Goal: Task Accomplishment & Management: Manage account settings

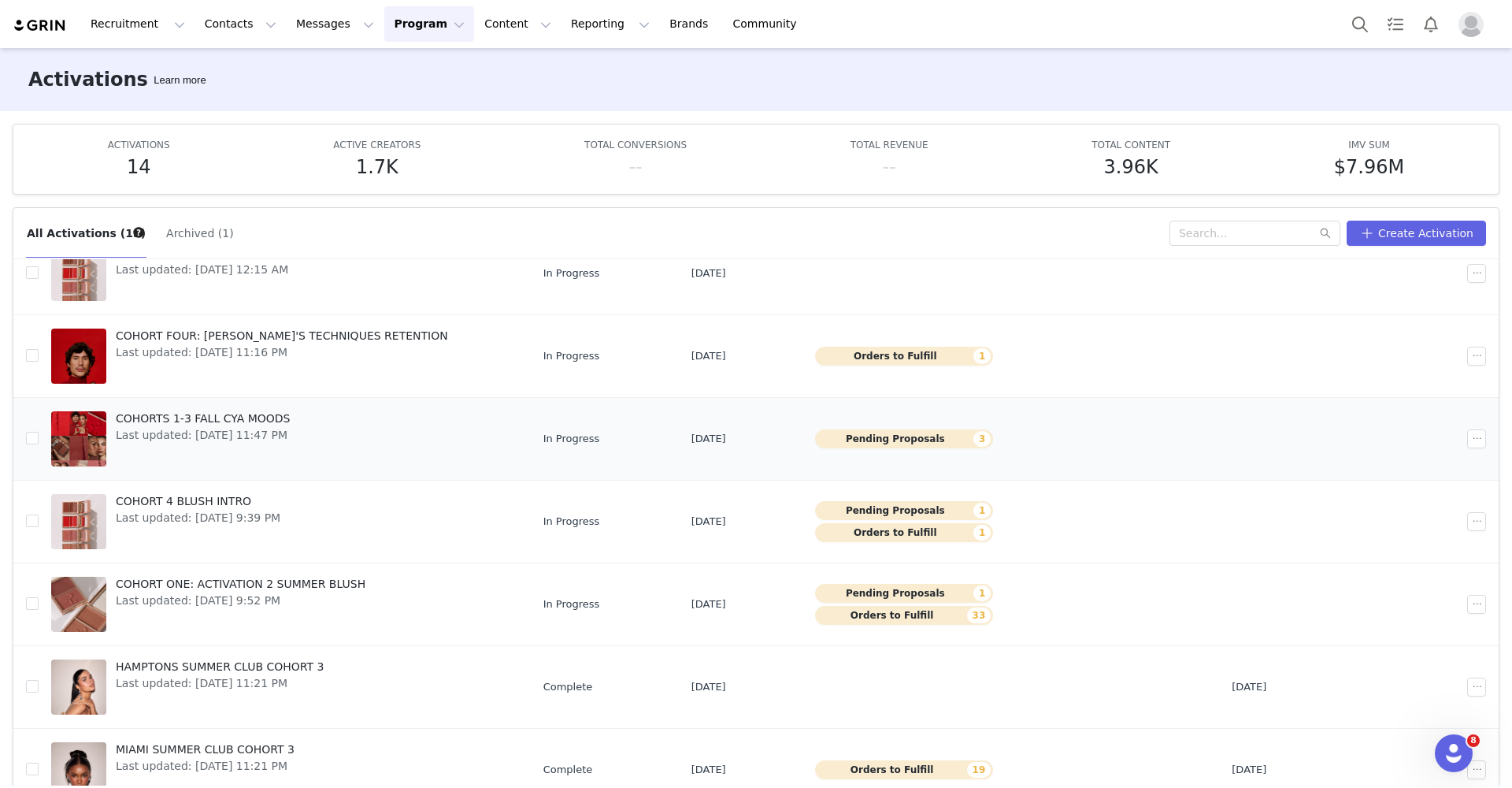
scroll to position [314, 0]
click at [828, 441] on button "Pending Proposals 3" at bounding box center [905, 439] width 179 height 19
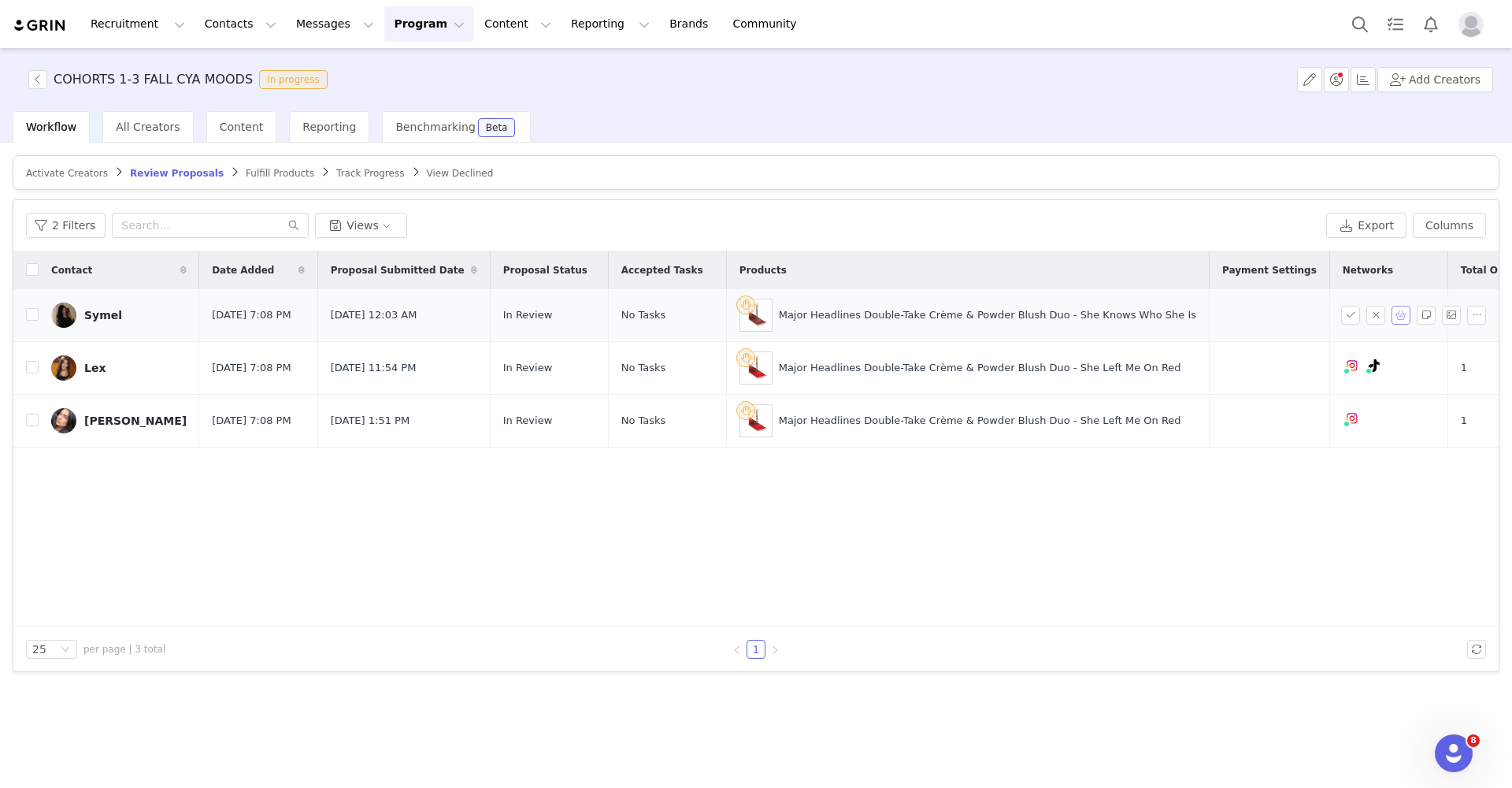
click at [1403, 309] on button "button" at bounding box center [1401, 315] width 19 height 19
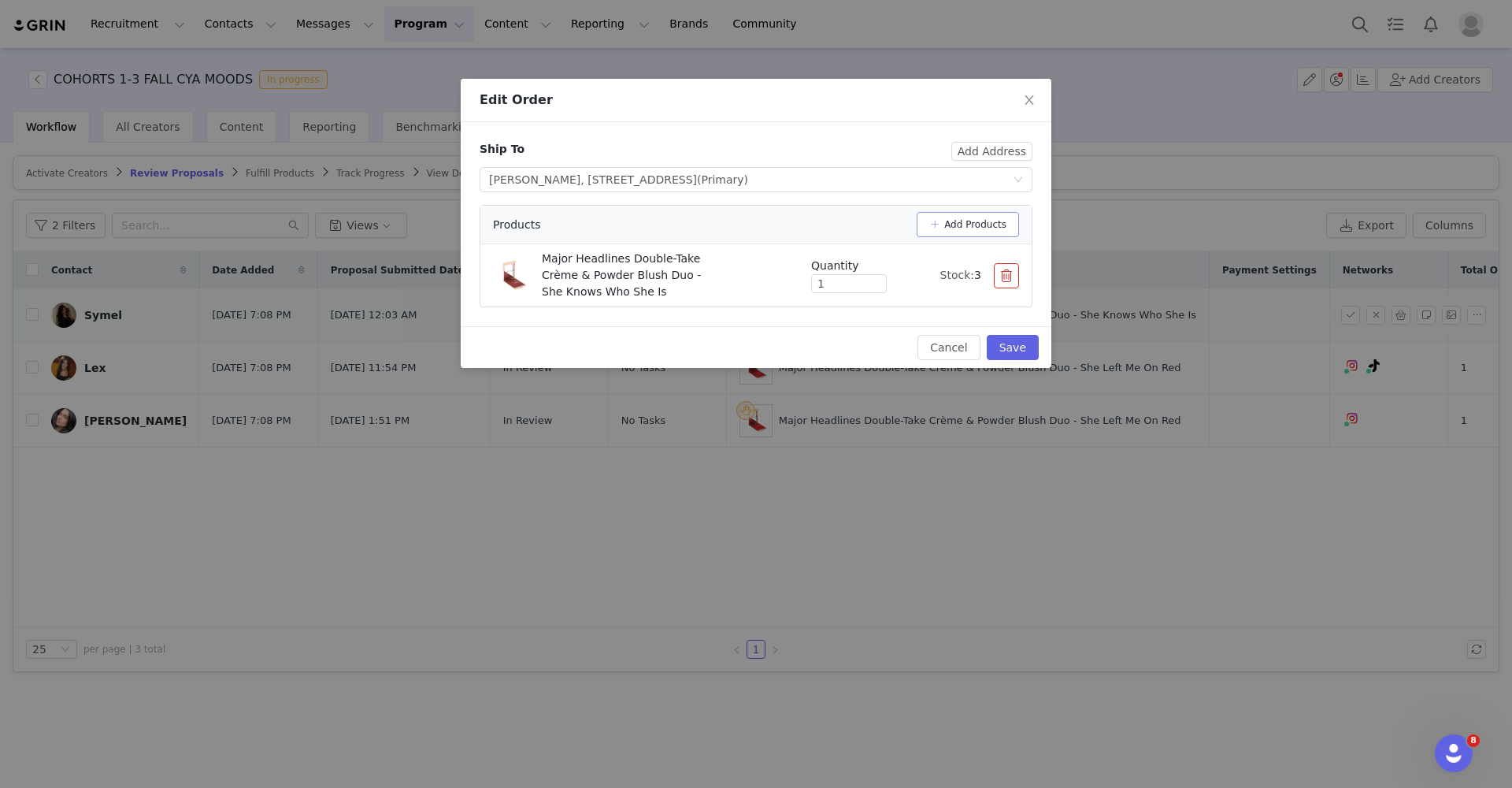
click at [937, 223] on button "Add Products" at bounding box center [968, 224] width 102 height 25
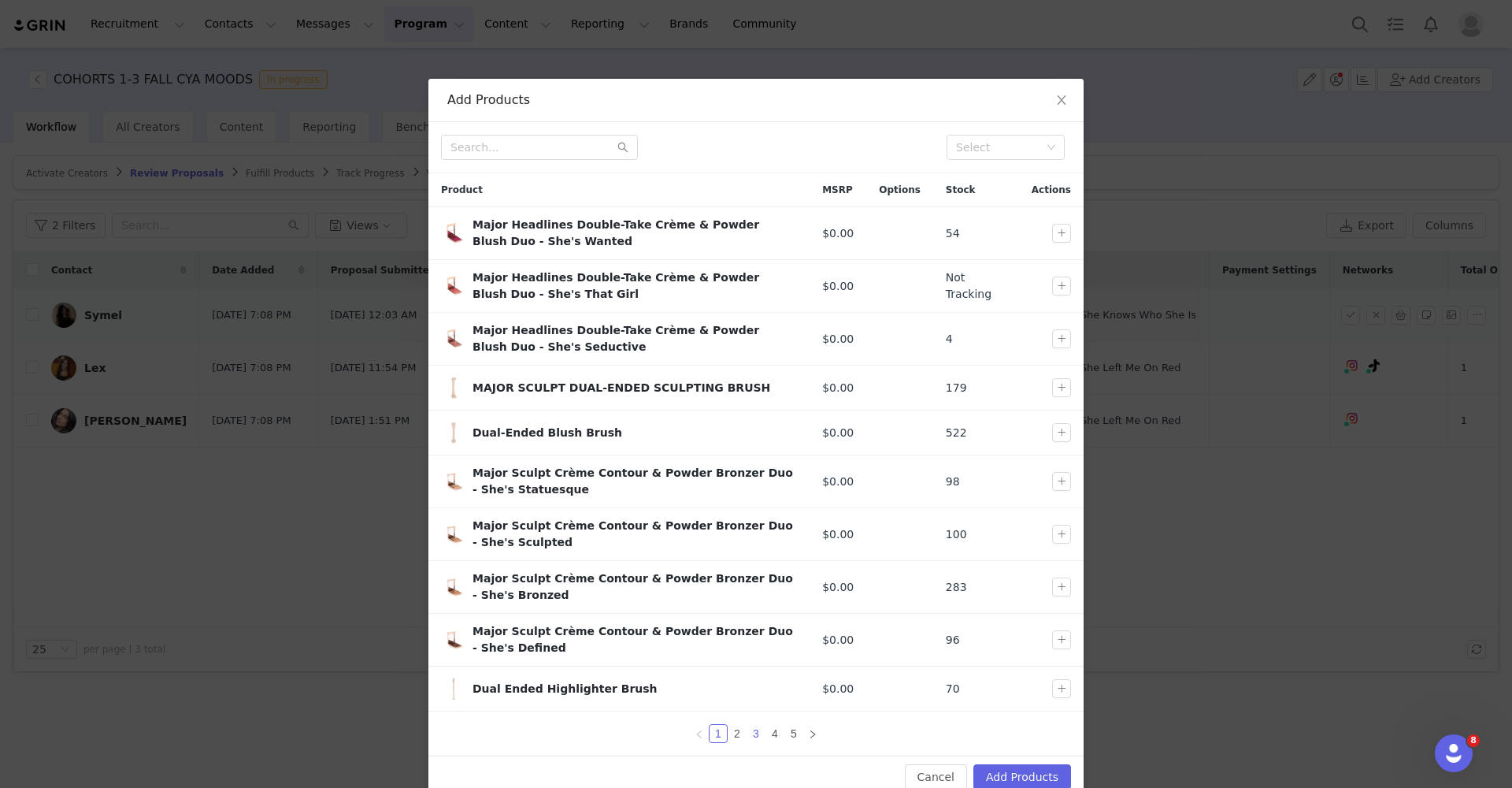
click at [754, 730] on link "3" at bounding box center [756, 733] width 18 height 18
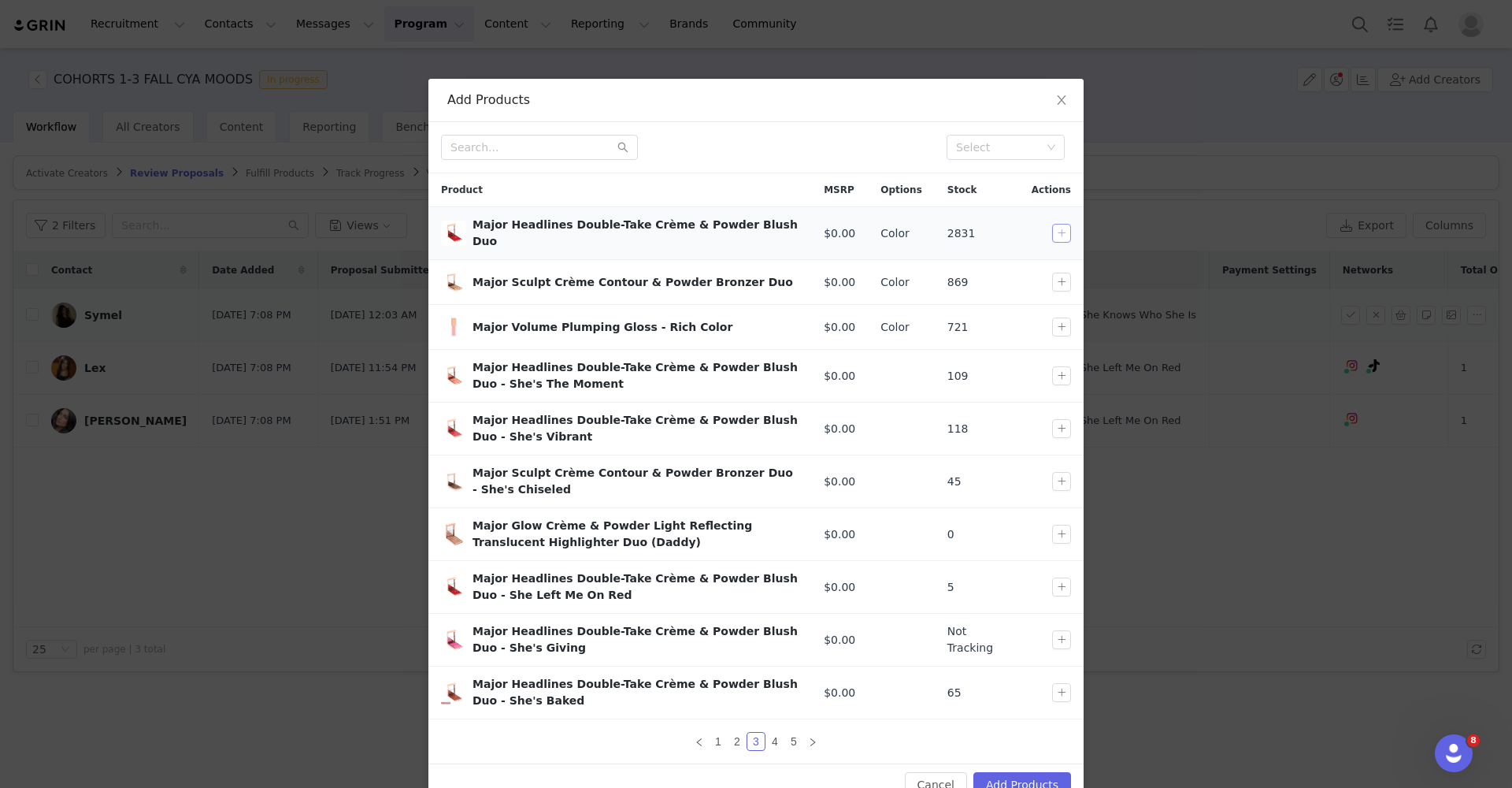
click at [1056, 231] on button "button" at bounding box center [1062, 233] width 19 height 19
click at [1034, 774] on button "Add Products" at bounding box center [1022, 784] width 98 height 25
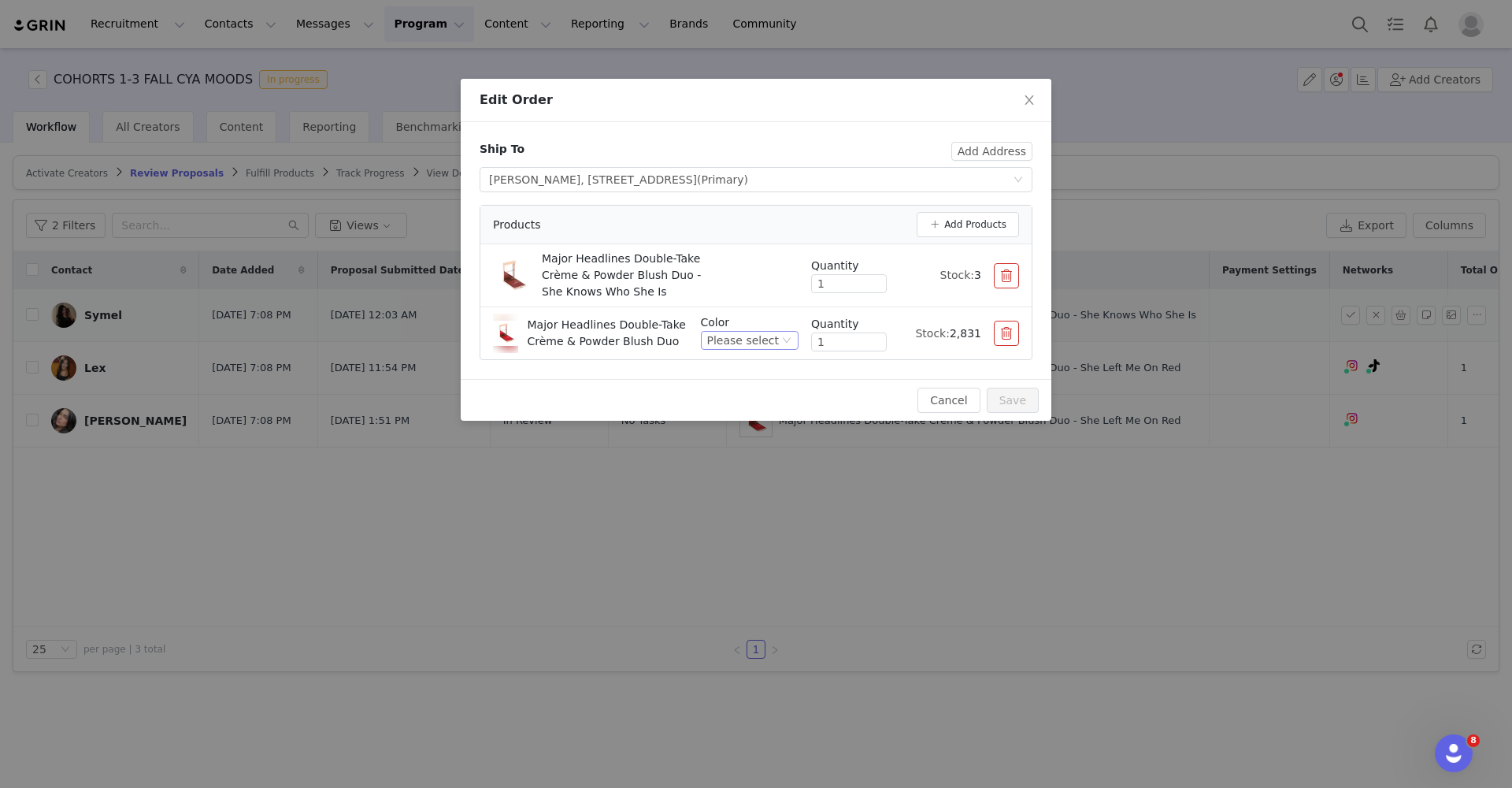
click at [780, 340] on div "Please select" at bounding box center [749, 340] width 98 height 19
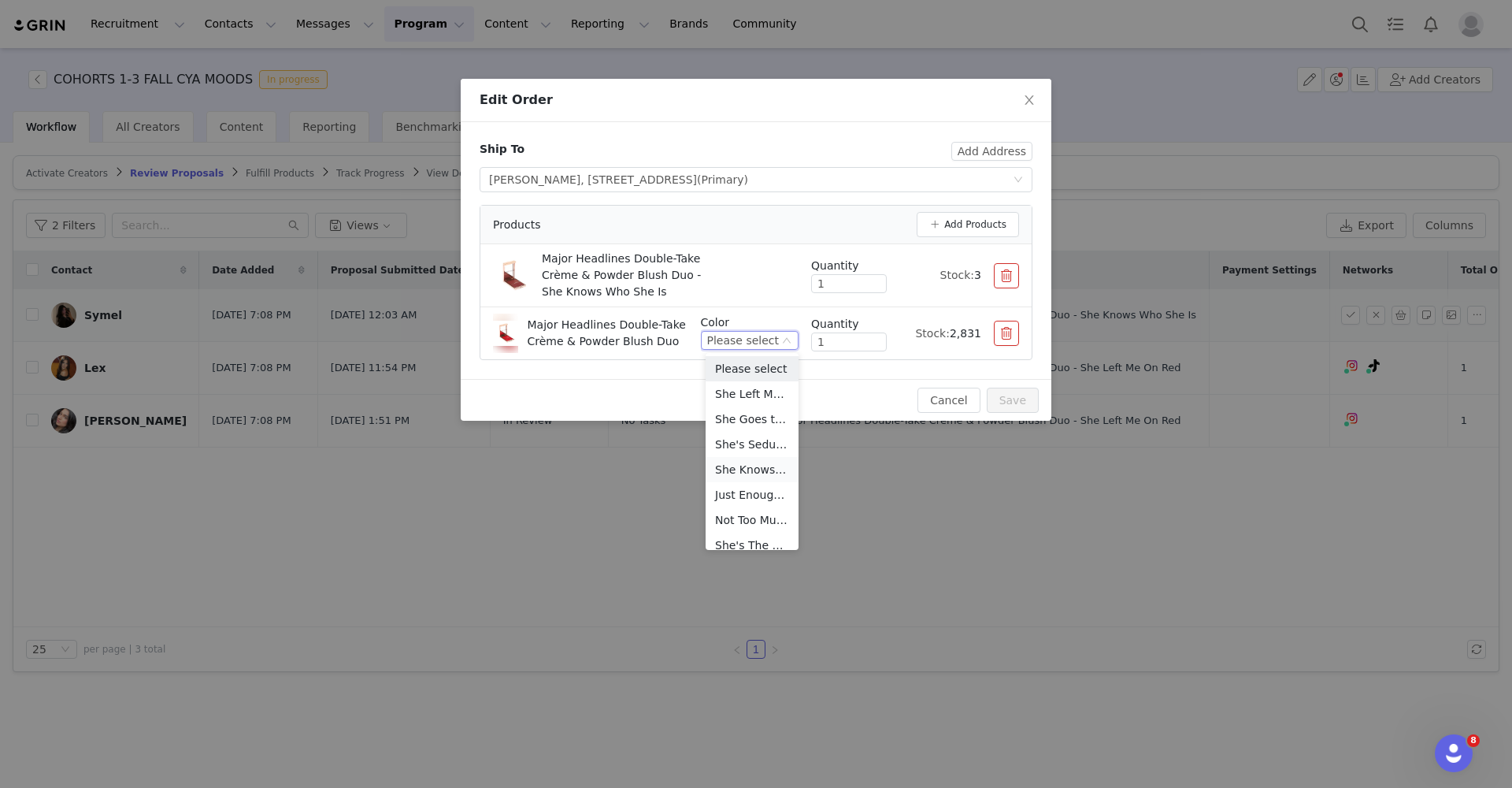
click at [757, 461] on li "She Knows Who She Is (Rich Mocha)" at bounding box center [752, 469] width 93 height 25
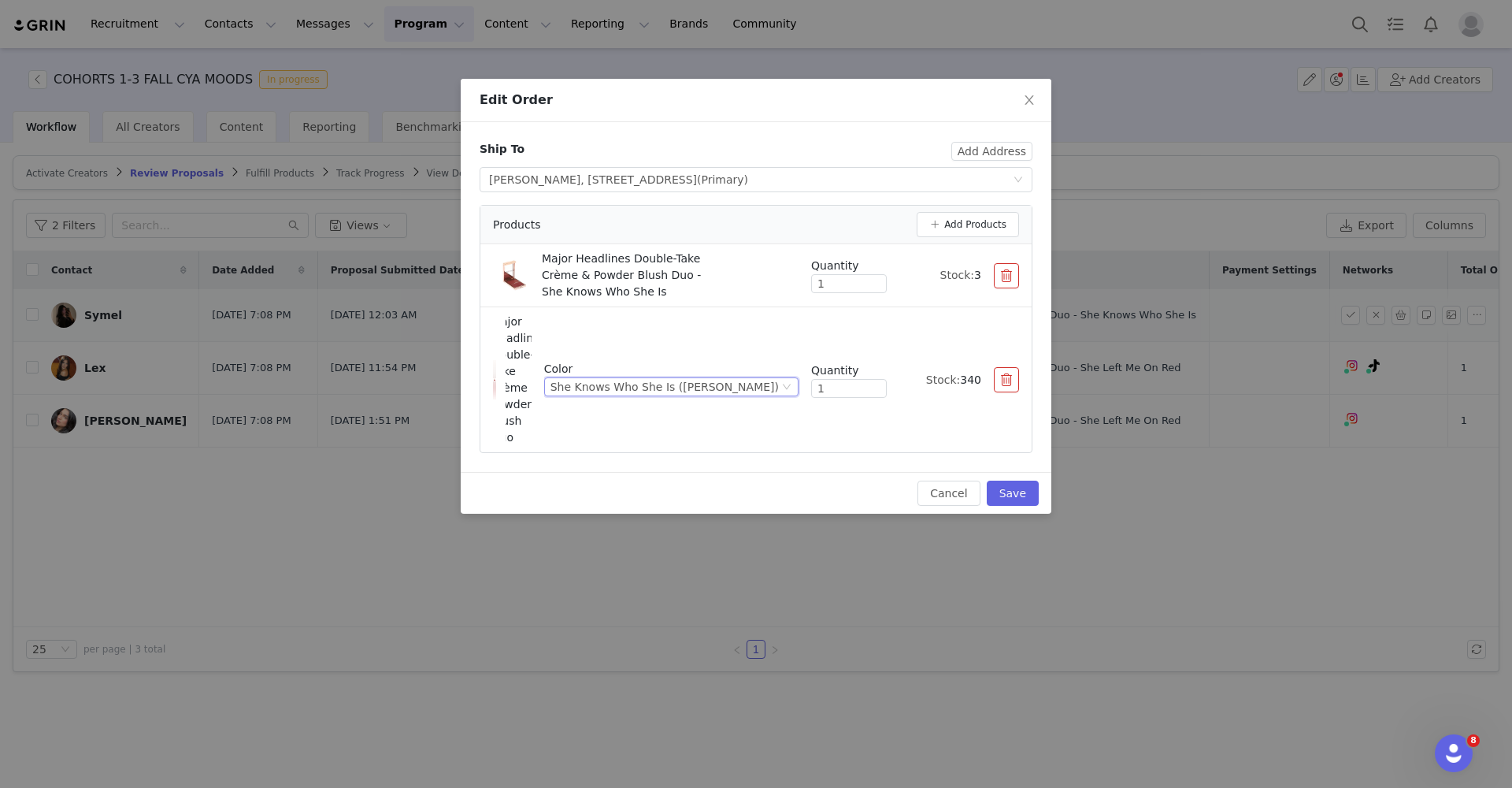
click at [1004, 269] on button "button" at bounding box center [1006, 275] width 25 height 25
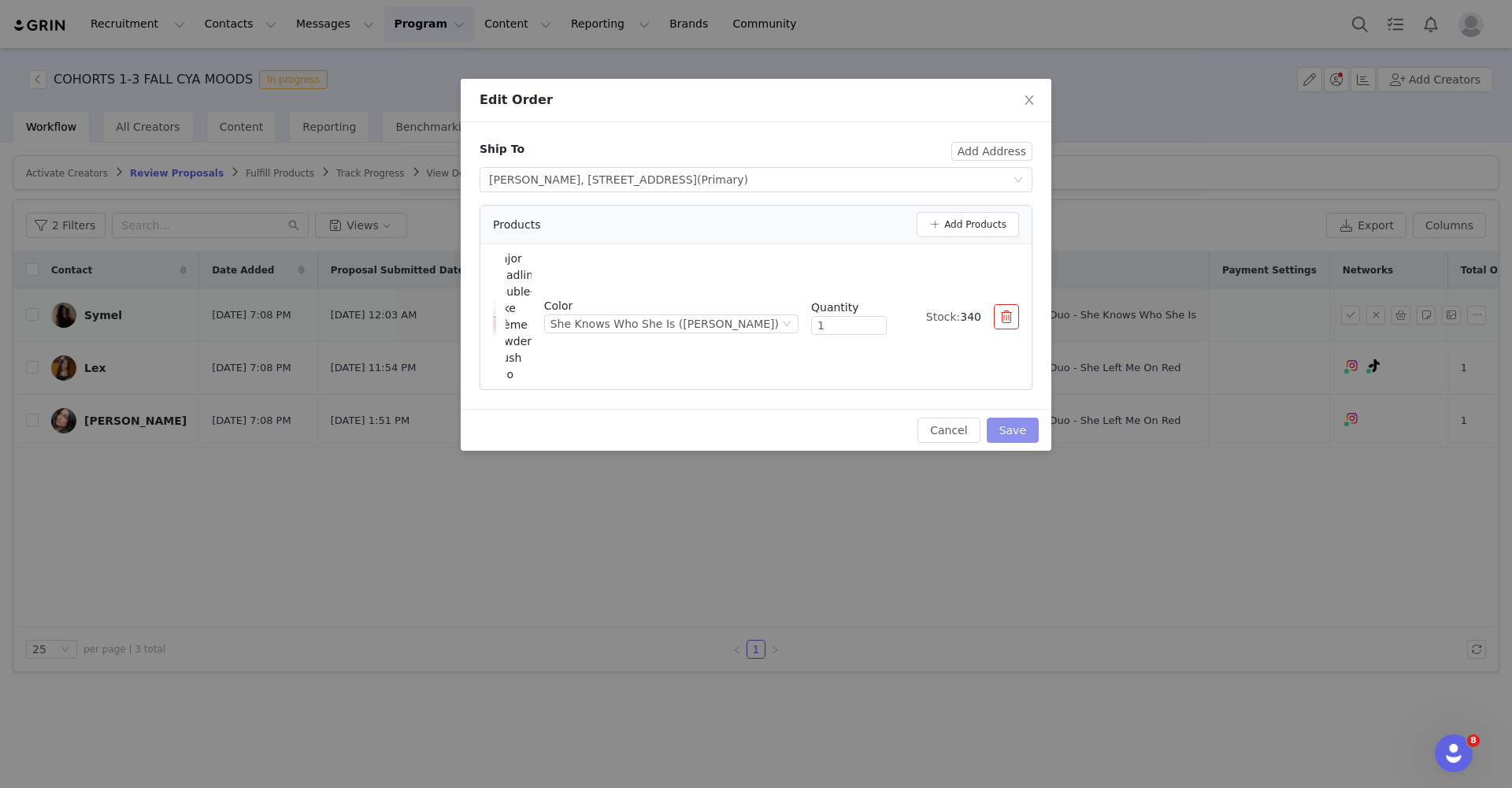
click at [1014, 418] on button "Save" at bounding box center [1013, 430] width 52 height 25
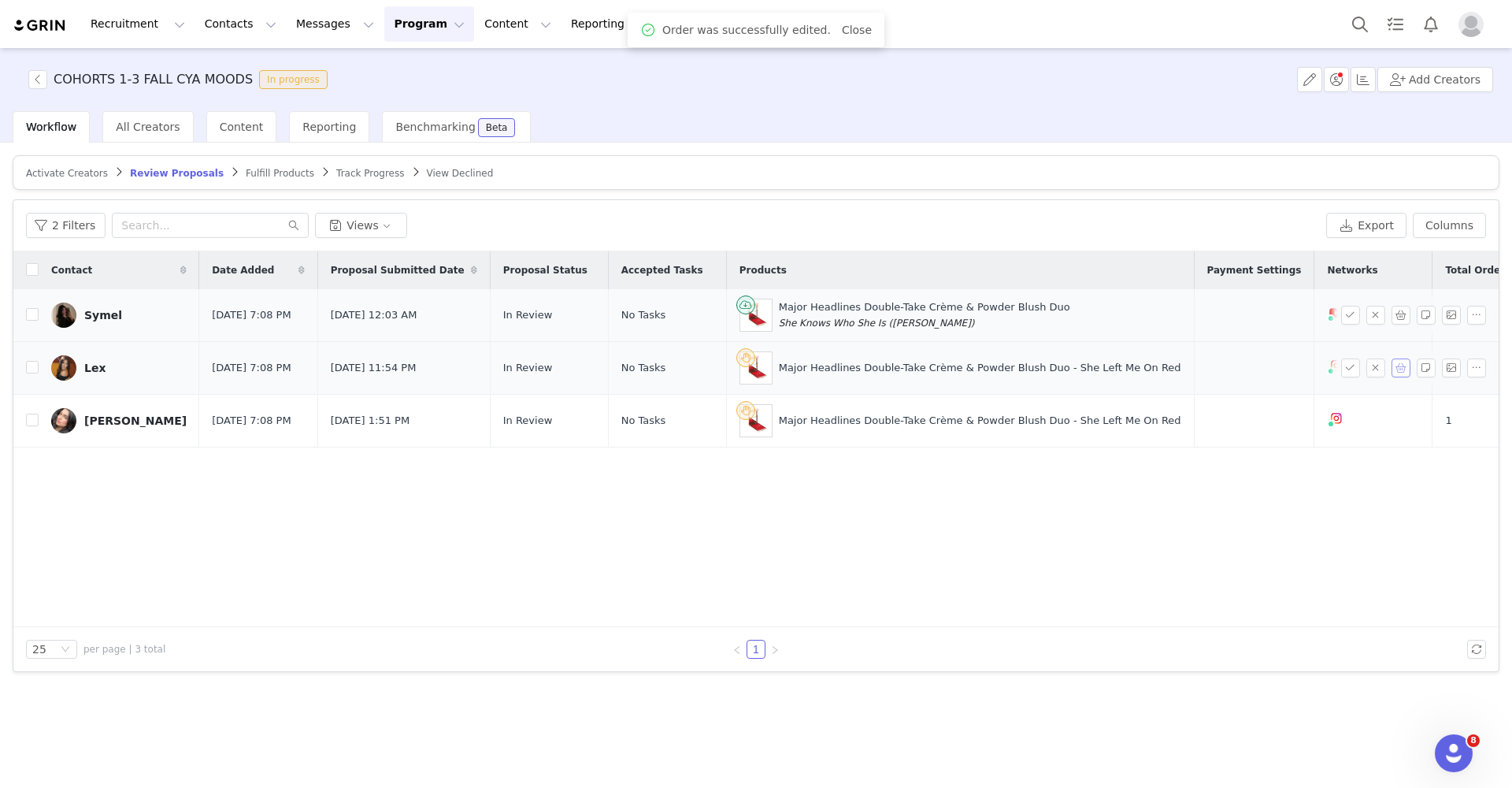
click at [1404, 373] on button "button" at bounding box center [1401, 368] width 19 height 19
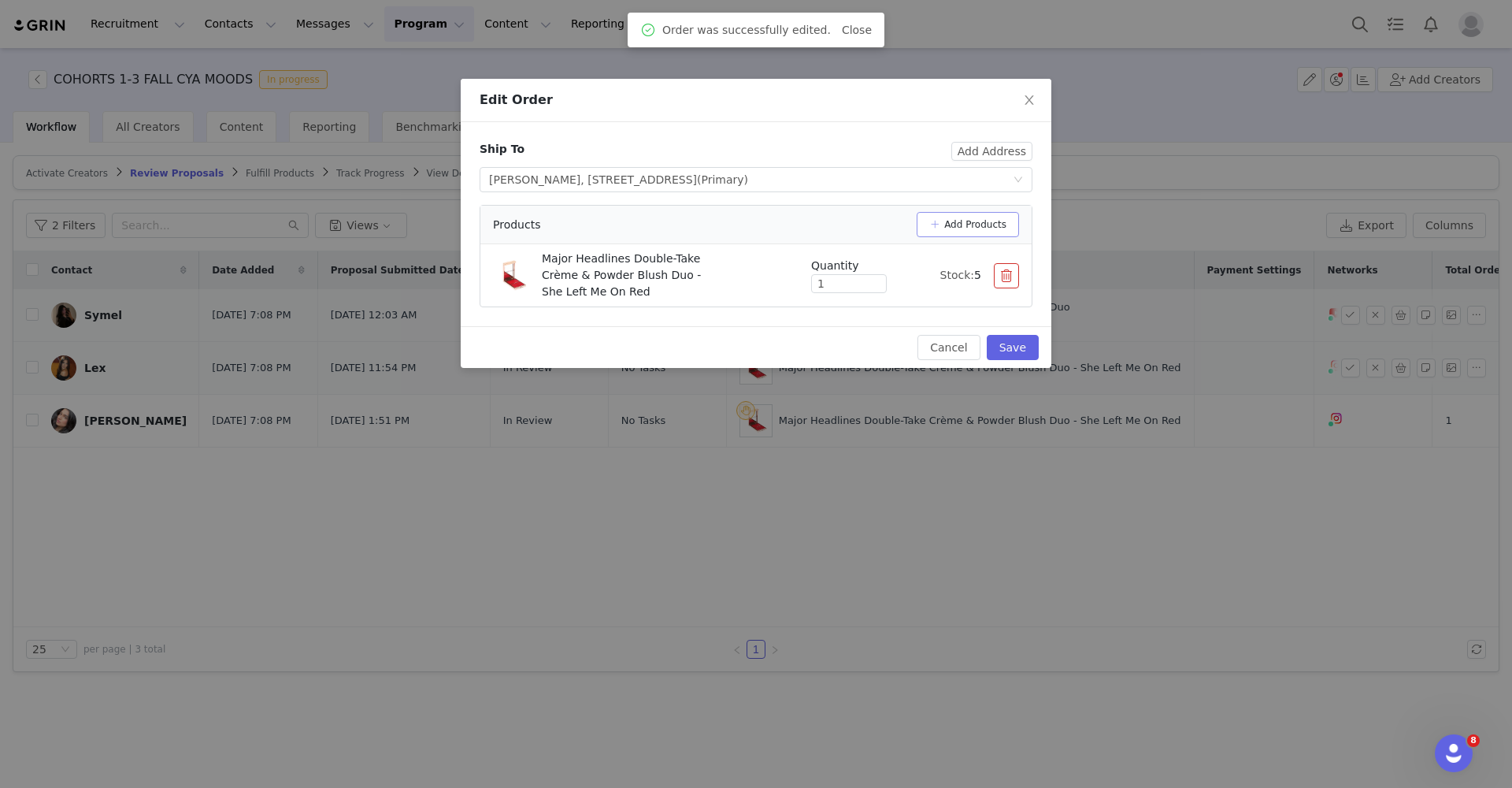
click at [958, 221] on button "Add Products" at bounding box center [968, 224] width 102 height 25
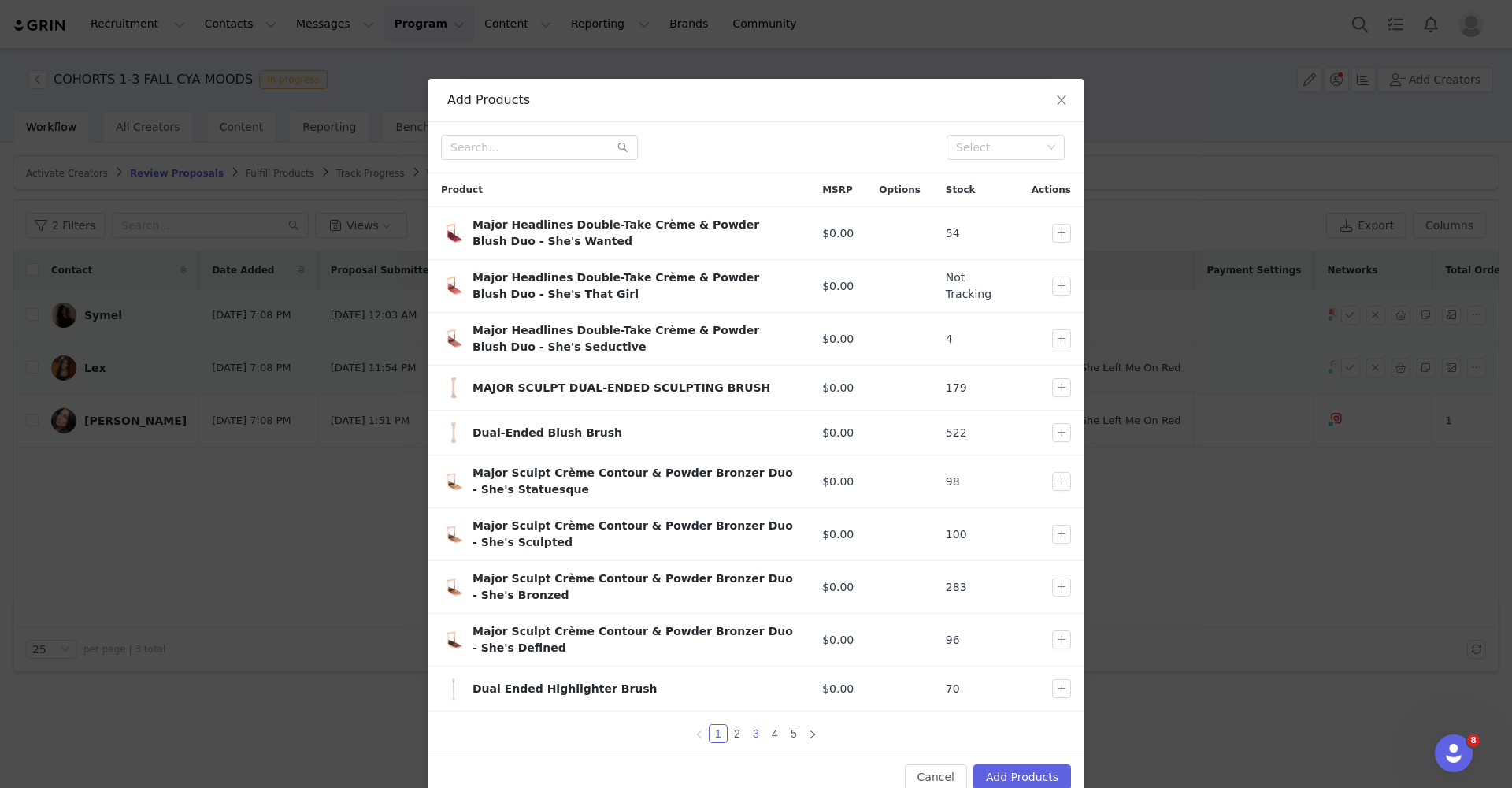
click at [753, 731] on link "3" at bounding box center [756, 733] width 18 height 18
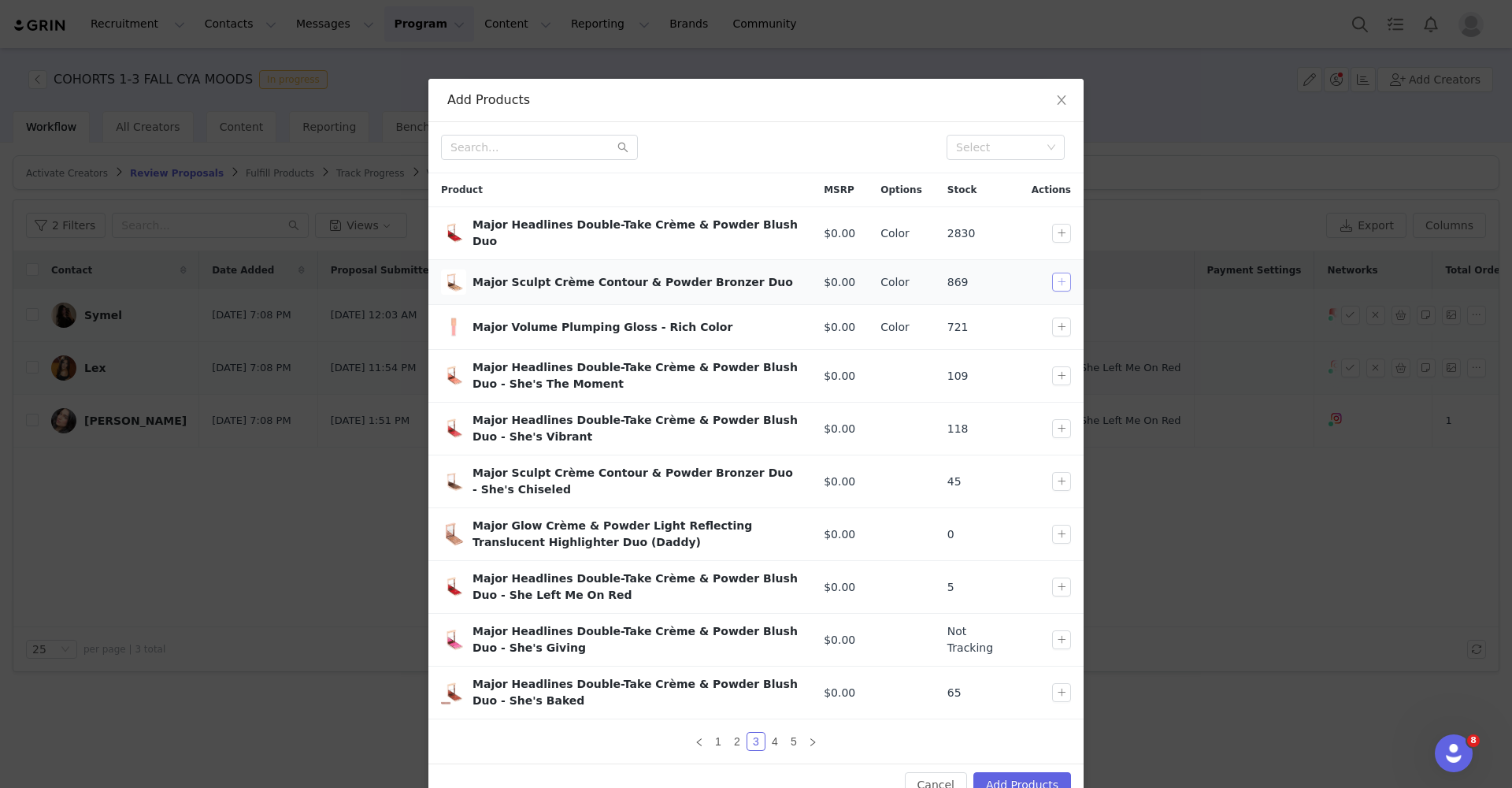
click at [1054, 272] on button "button" at bounding box center [1062, 282] width 19 height 19
click at [1054, 235] on div "Select" at bounding box center [1057, 243] width 46 height 26
click at [1054, 230] on div "Select" at bounding box center [1057, 243] width 46 height 26
click at [1054, 225] on button "button" at bounding box center [1062, 233] width 19 height 19
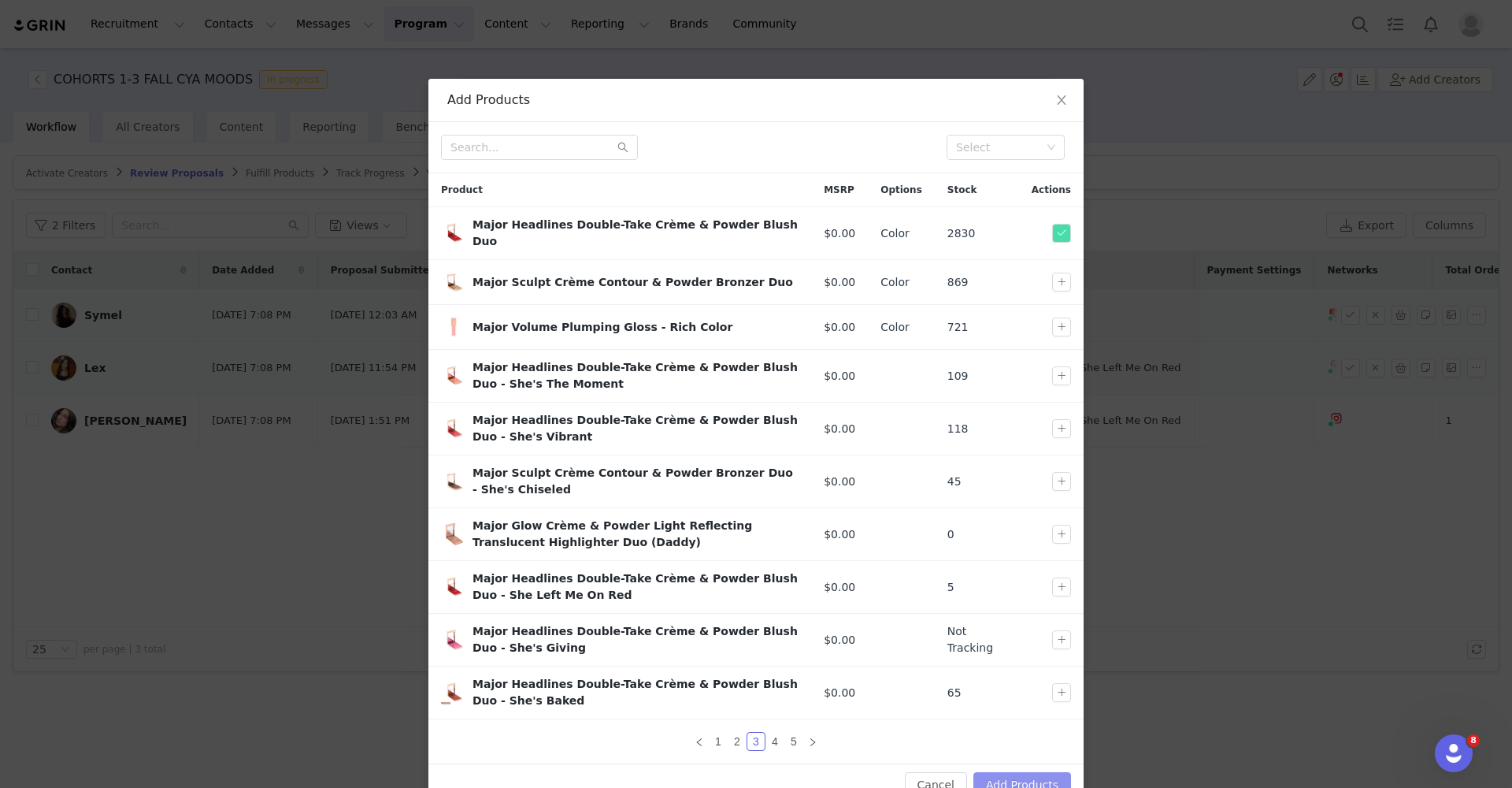
click at [1027, 778] on button "Add Products" at bounding box center [1022, 784] width 98 height 25
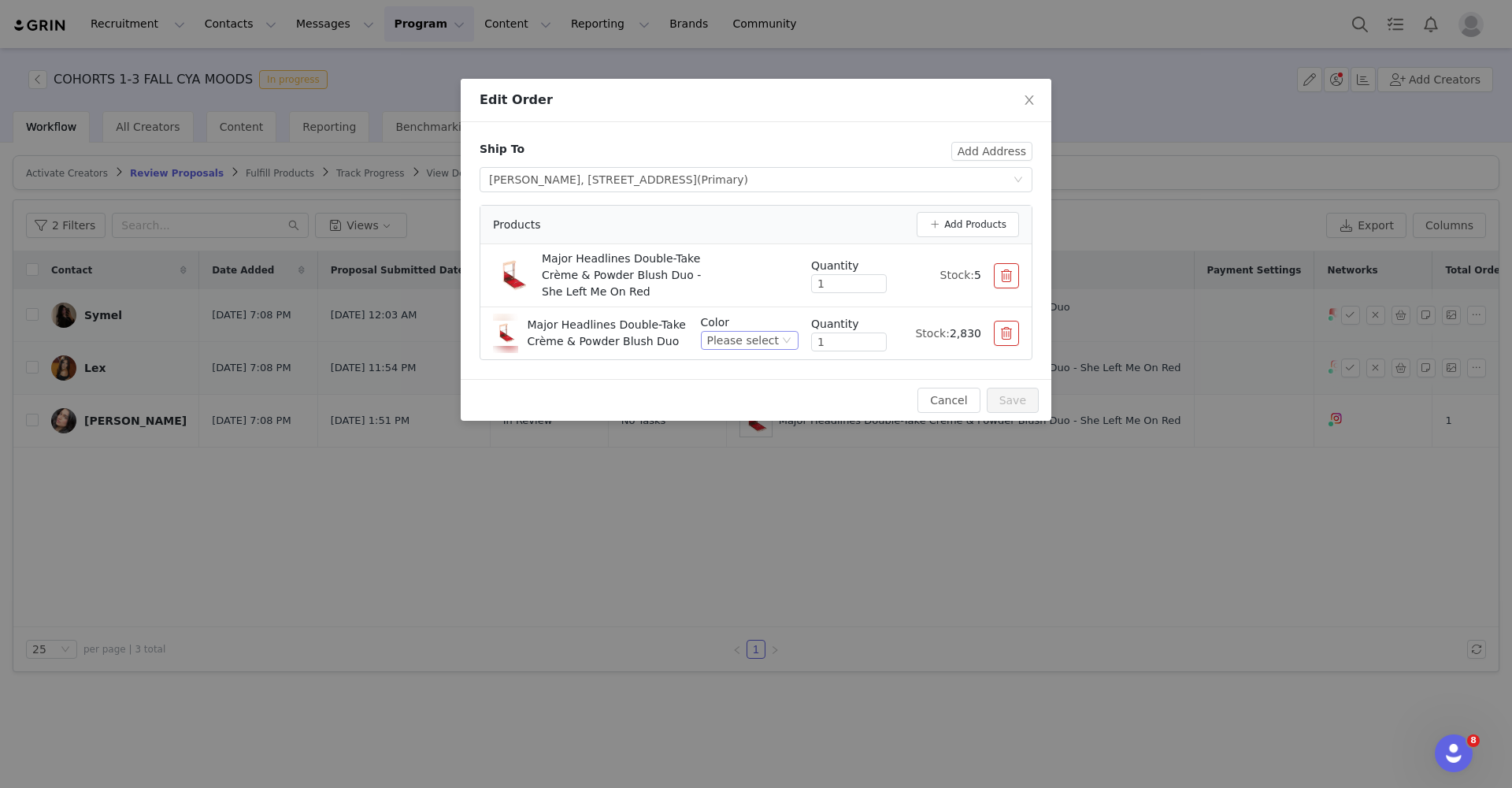
click at [764, 335] on div "Please select" at bounding box center [743, 340] width 72 height 18
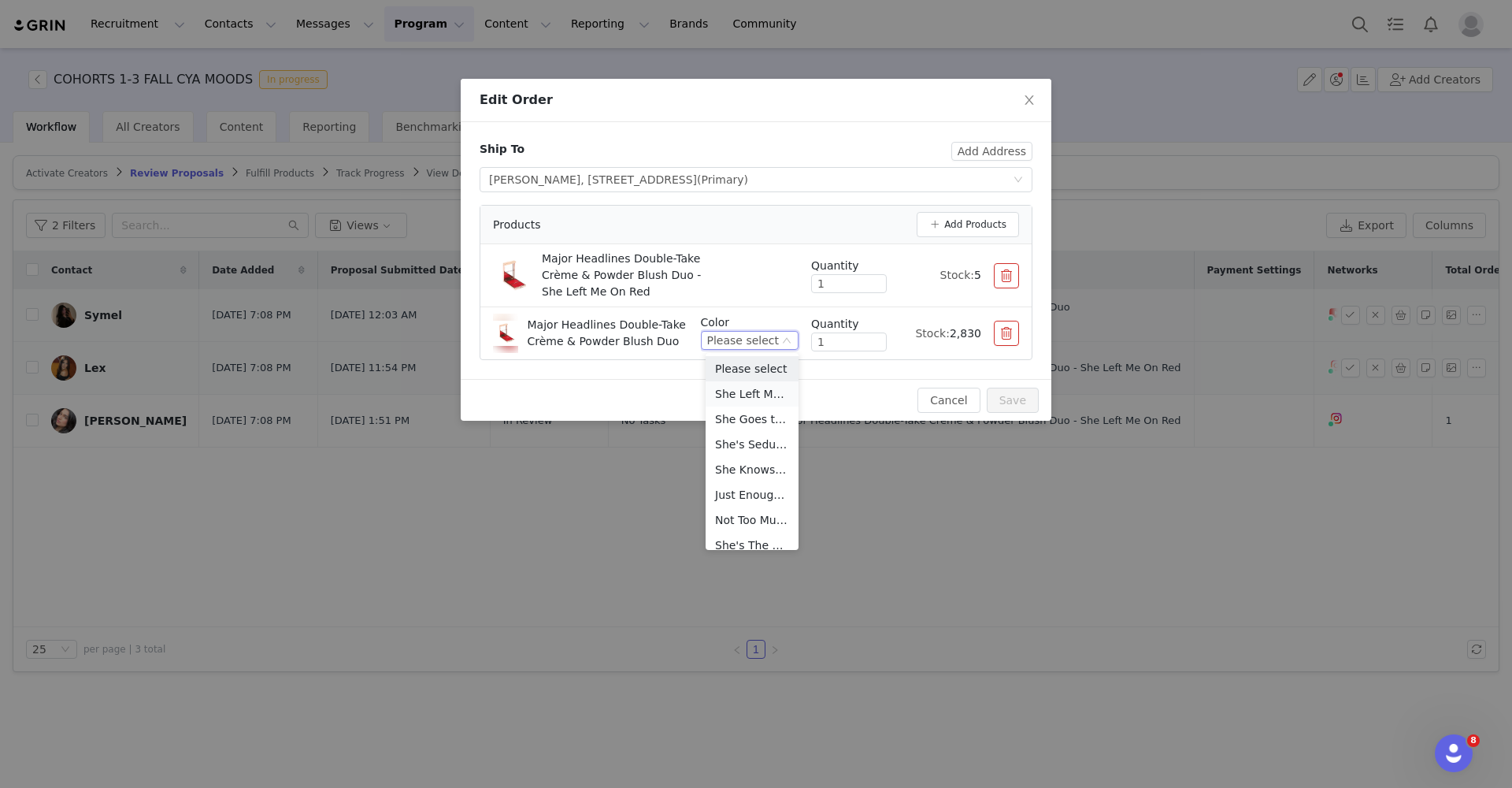
click at [753, 390] on li "She Left Me On Red (Warm Vivid Red)" at bounding box center [752, 394] width 93 height 25
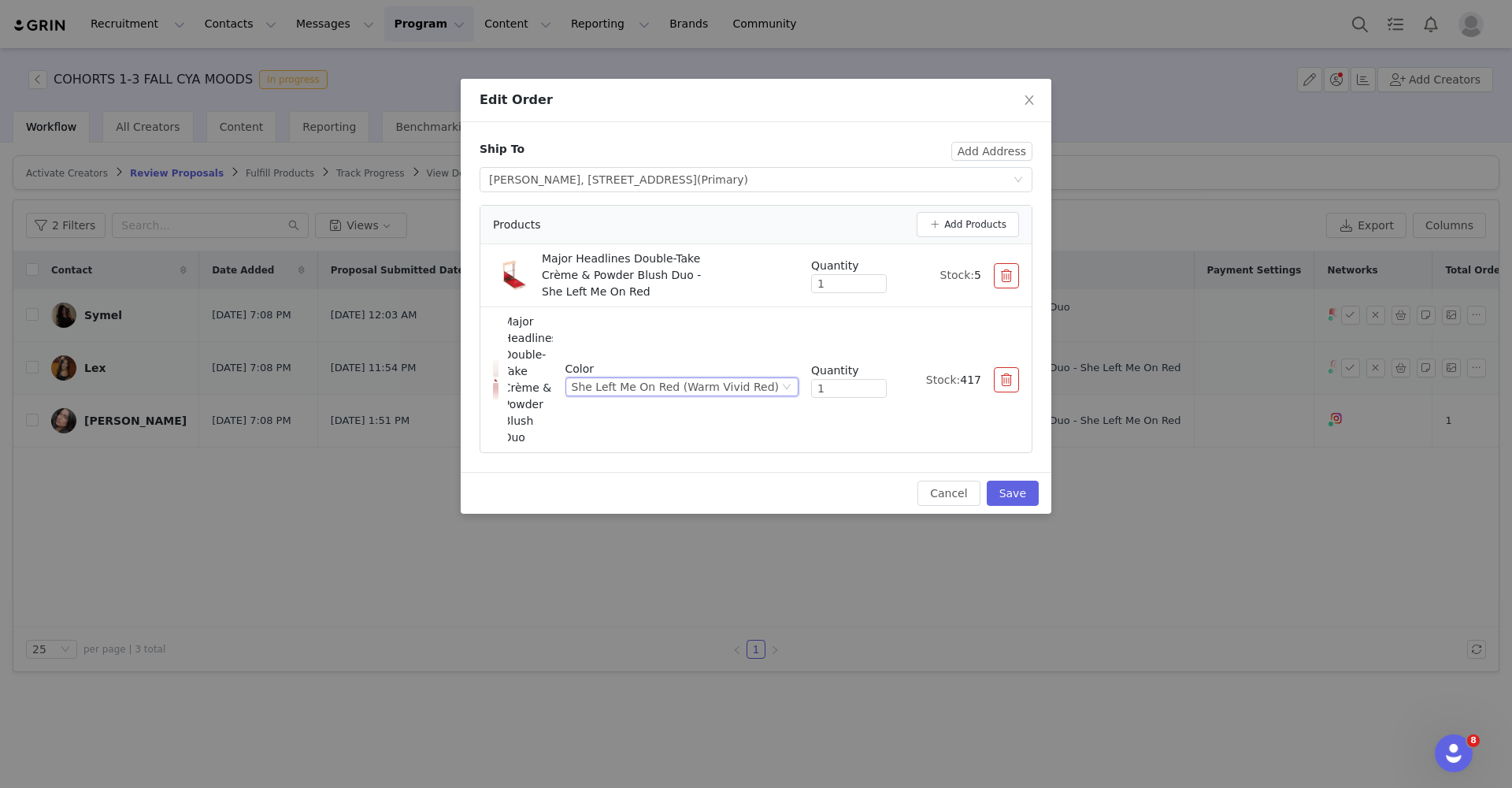
click at [1013, 282] on button "button" at bounding box center [1006, 275] width 25 height 25
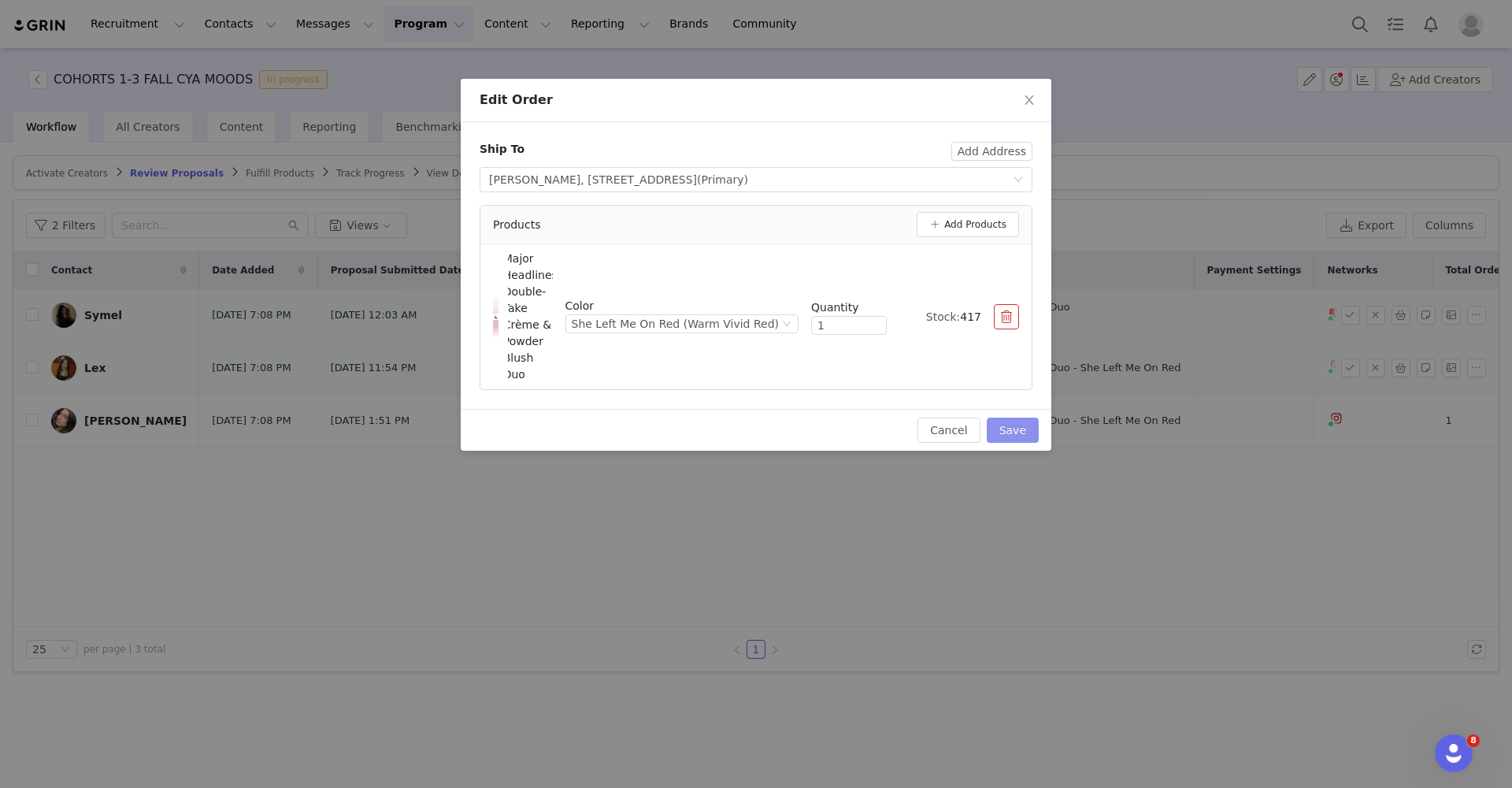
click at [1002, 427] on button "Save" at bounding box center [1013, 430] width 52 height 25
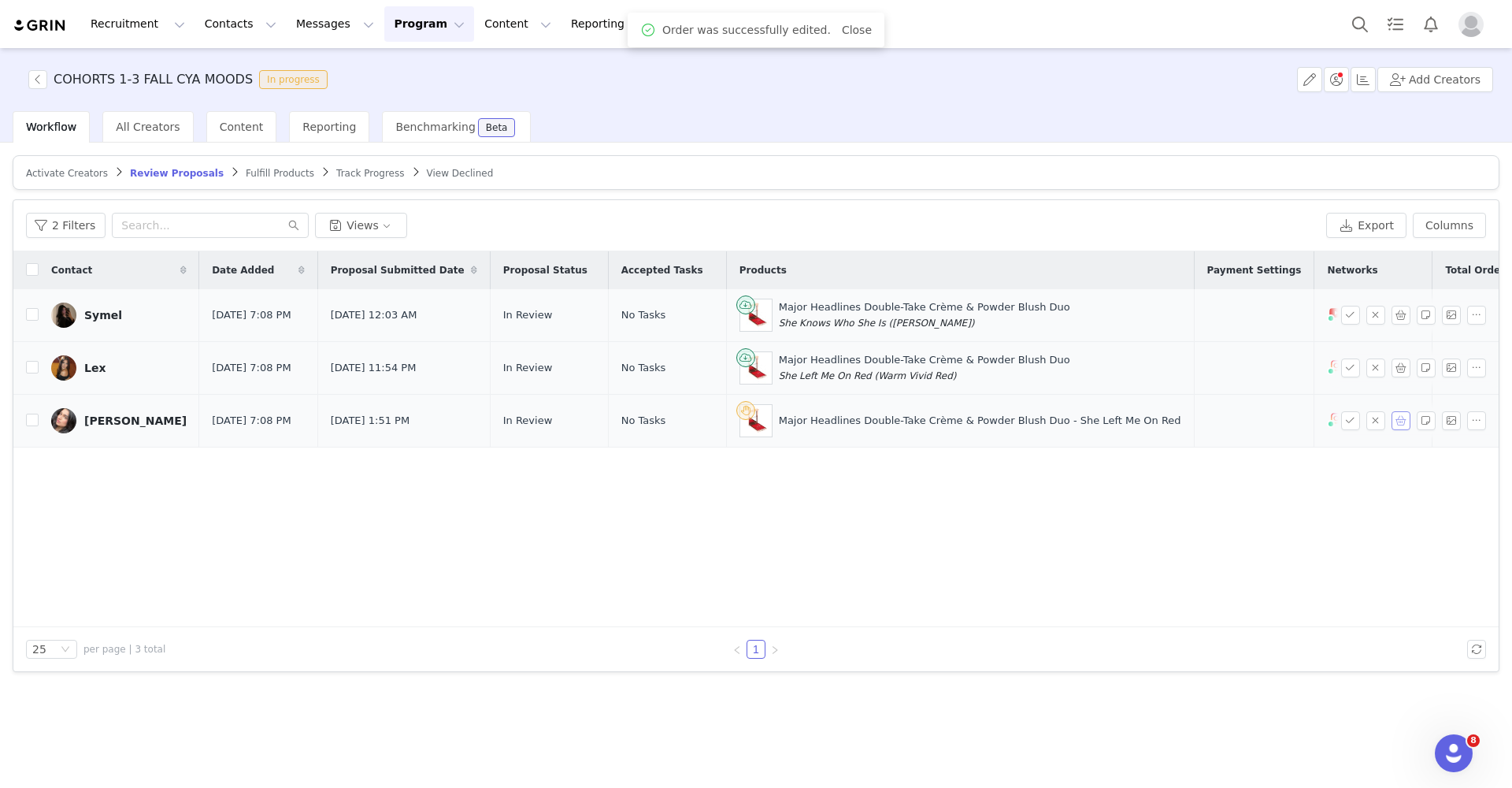
click at [1399, 425] on button "button" at bounding box center [1401, 421] width 19 height 19
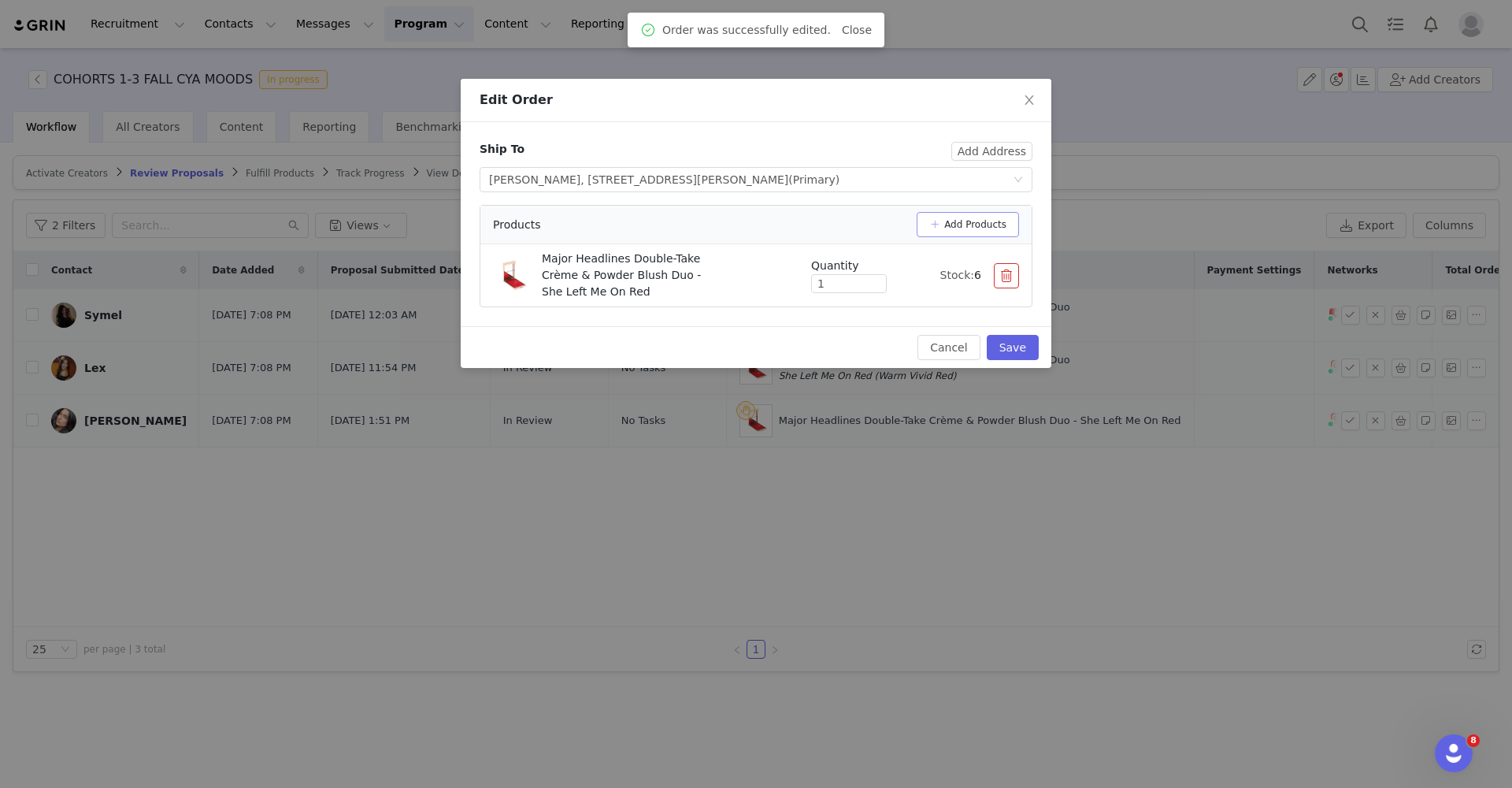
click at [990, 224] on button "Add Products" at bounding box center [968, 224] width 102 height 25
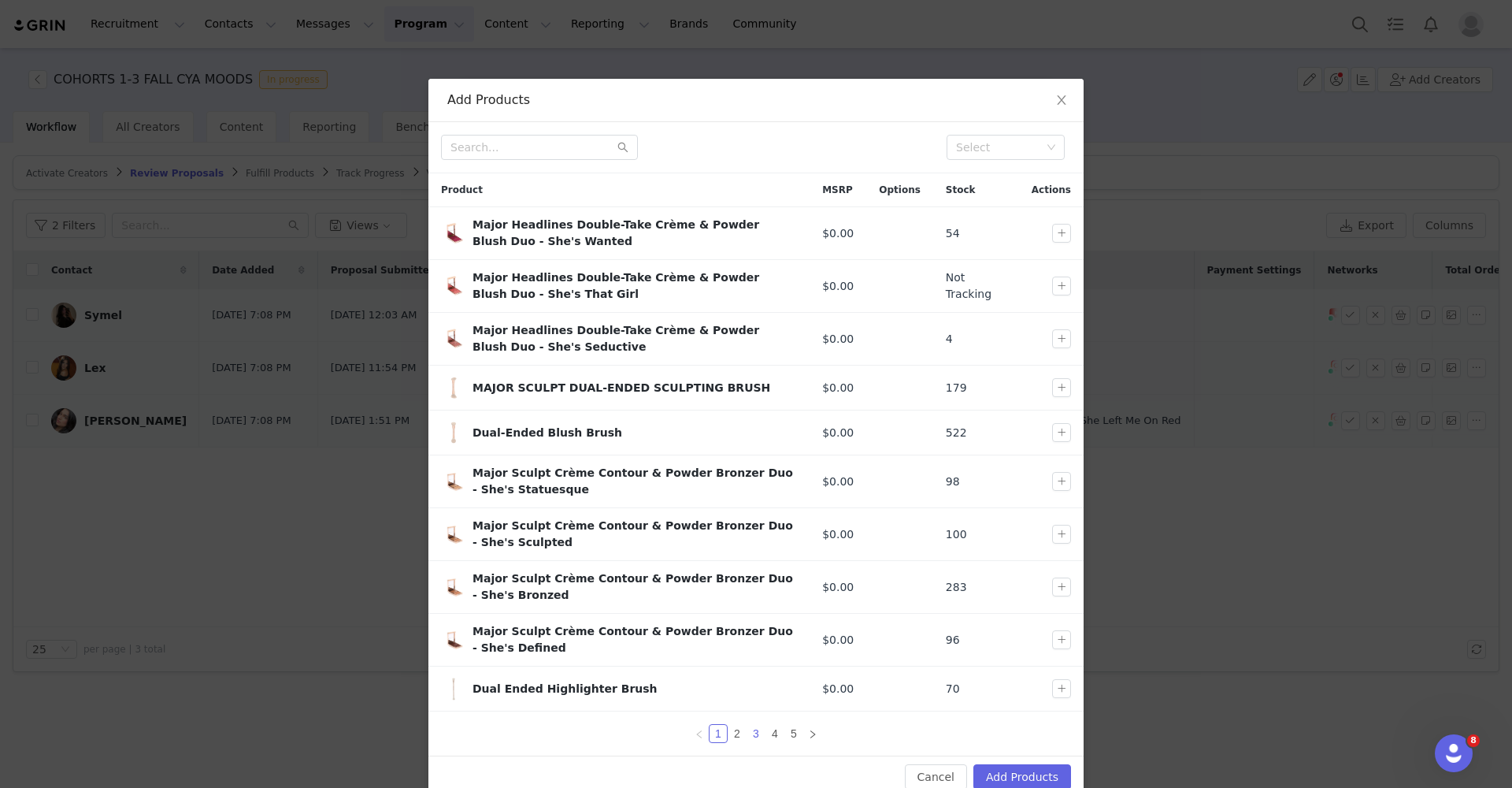
click at [749, 740] on link "3" at bounding box center [756, 733] width 18 height 18
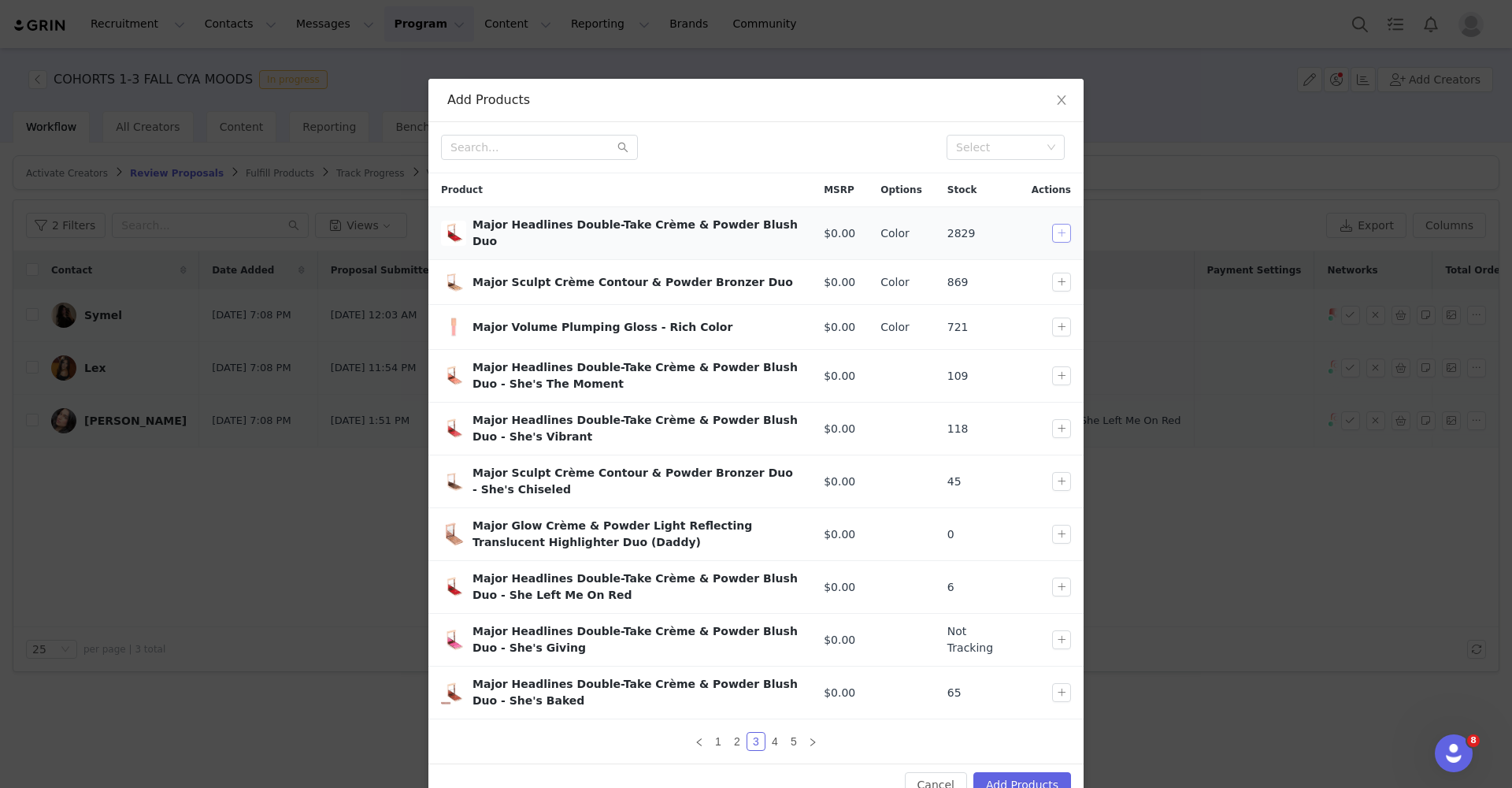
click at [1056, 228] on button "button" at bounding box center [1062, 233] width 19 height 19
click at [1012, 783] on button "Add Products" at bounding box center [1022, 784] width 98 height 25
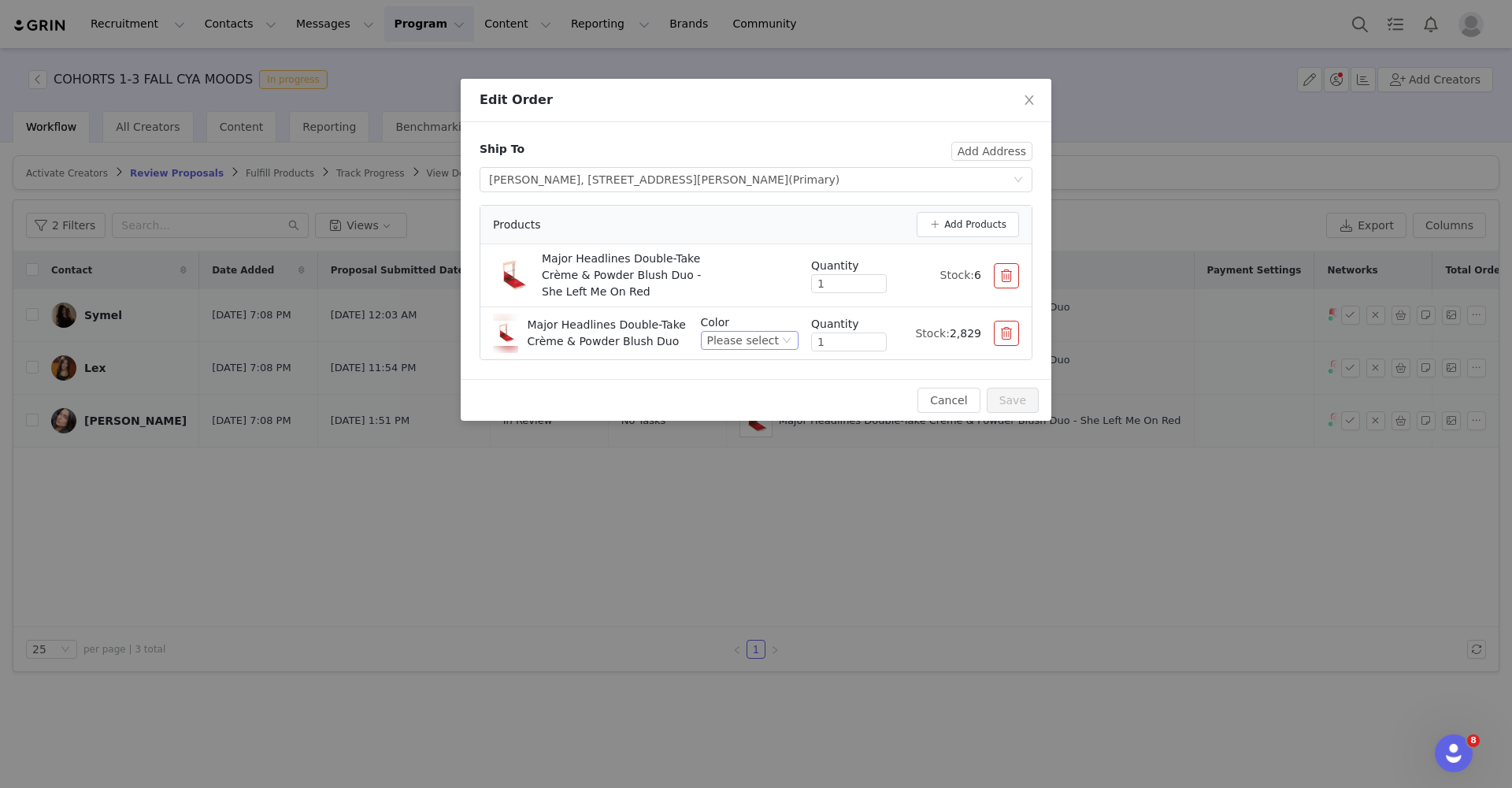
click at [757, 335] on div "Please select" at bounding box center [743, 340] width 72 height 18
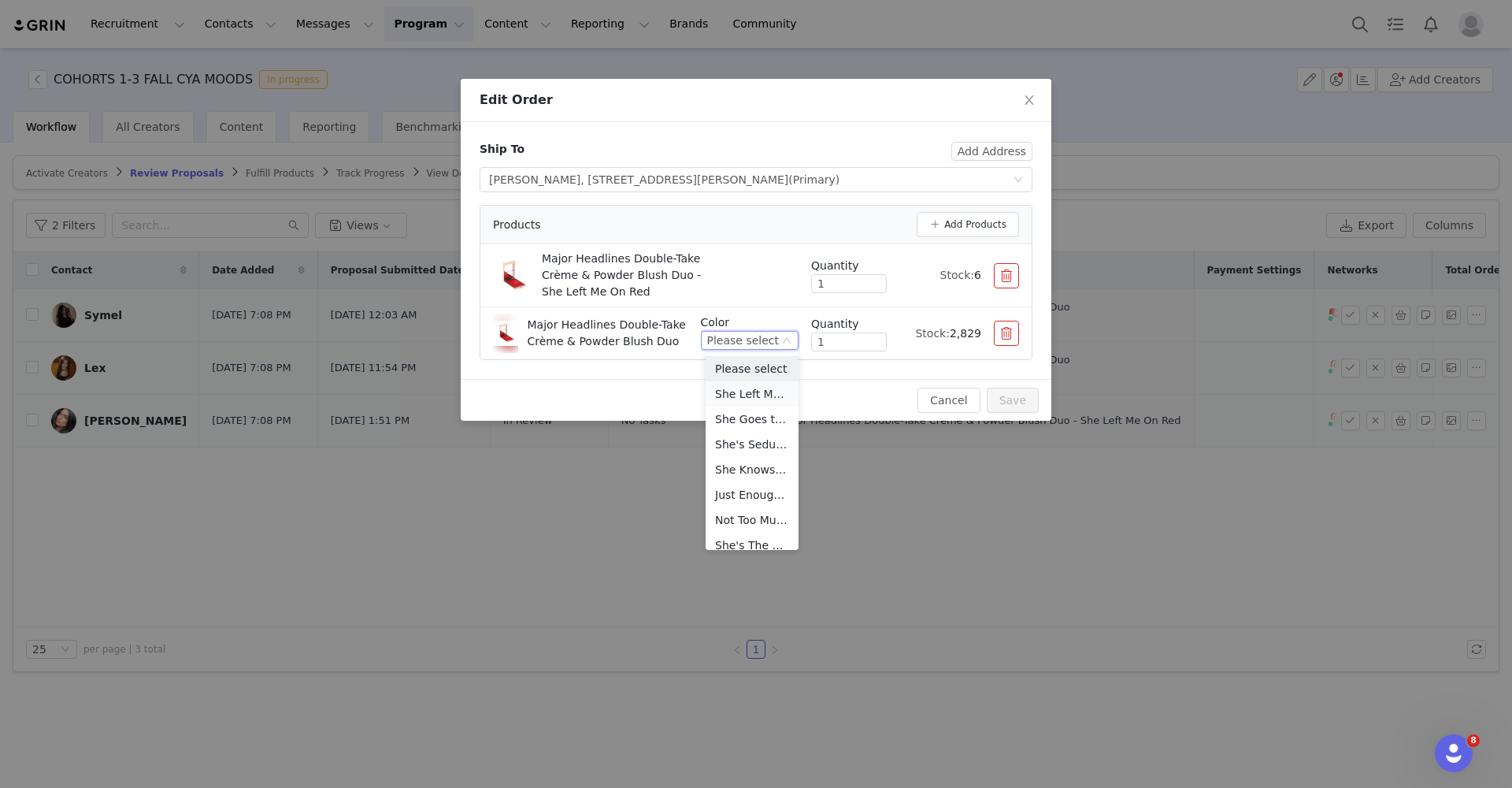
click at [754, 392] on li "She Left Me On Red (Warm Vivid Red)" at bounding box center [752, 394] width 93 height 25
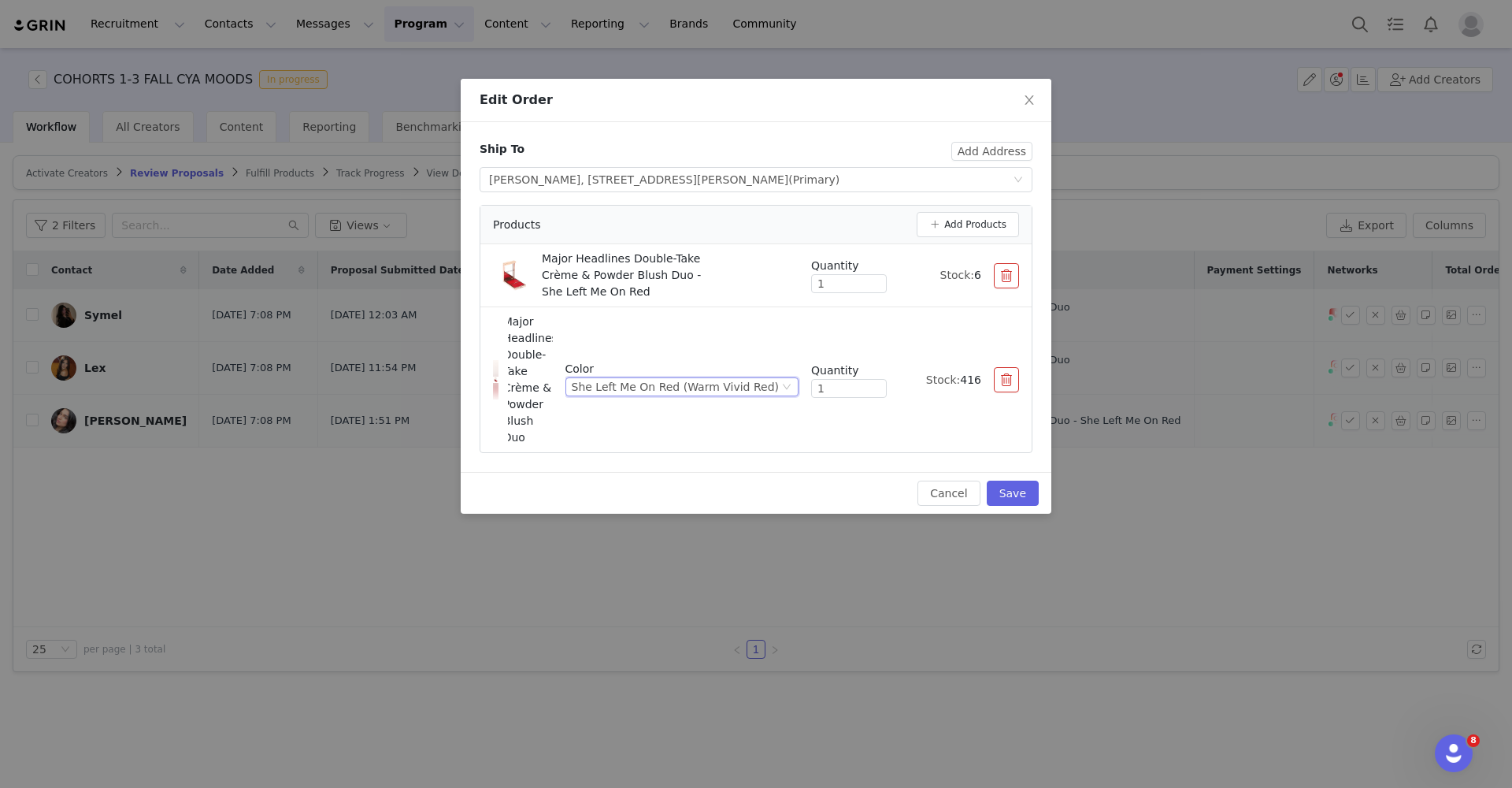
click at [997, 269] on button "button" at bounding box center [1006, 275] width 25 height 25
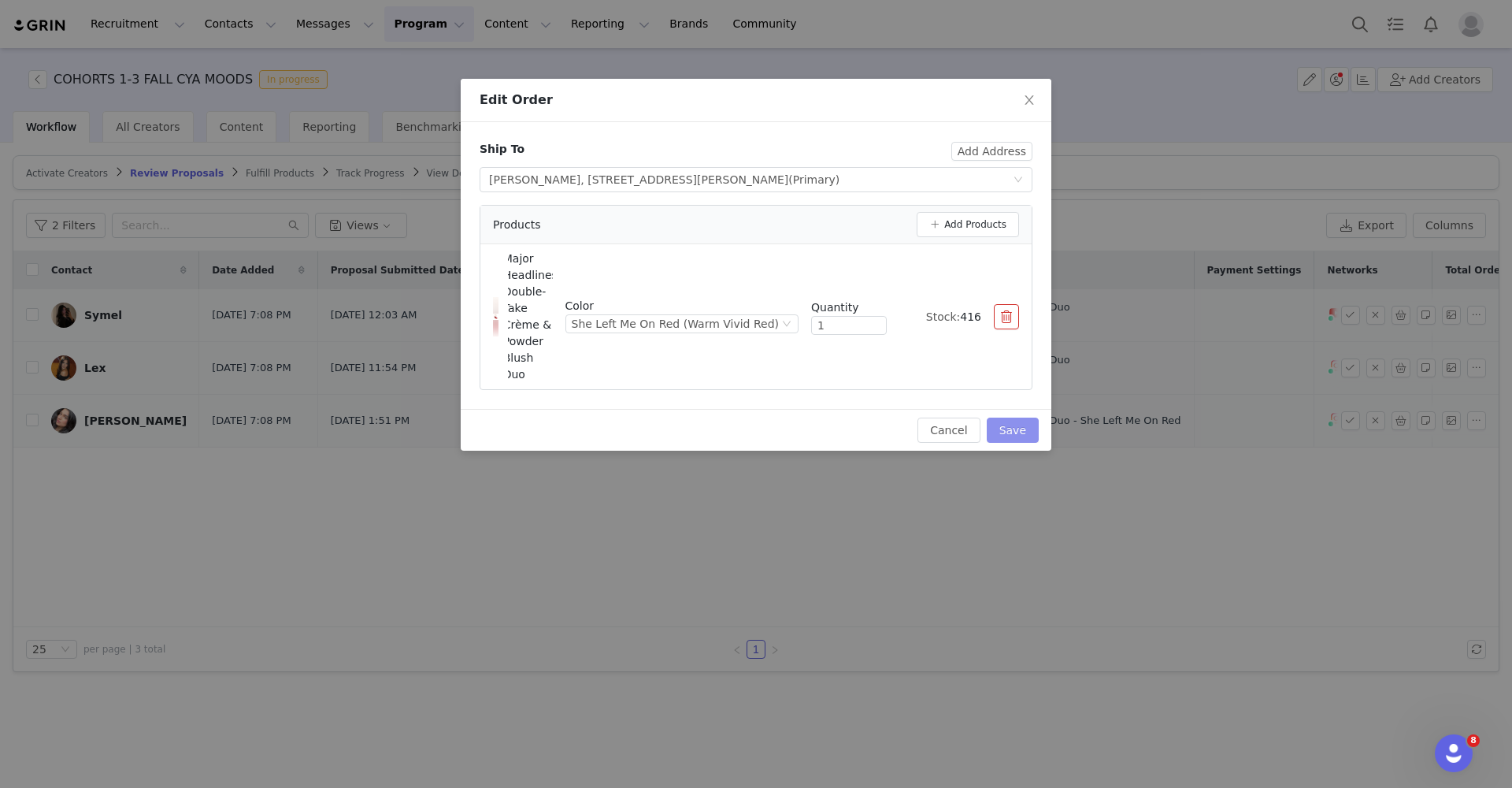
click at [1010, 423] on button "Save" at bounding box center [1013, 430] width 52 height 25
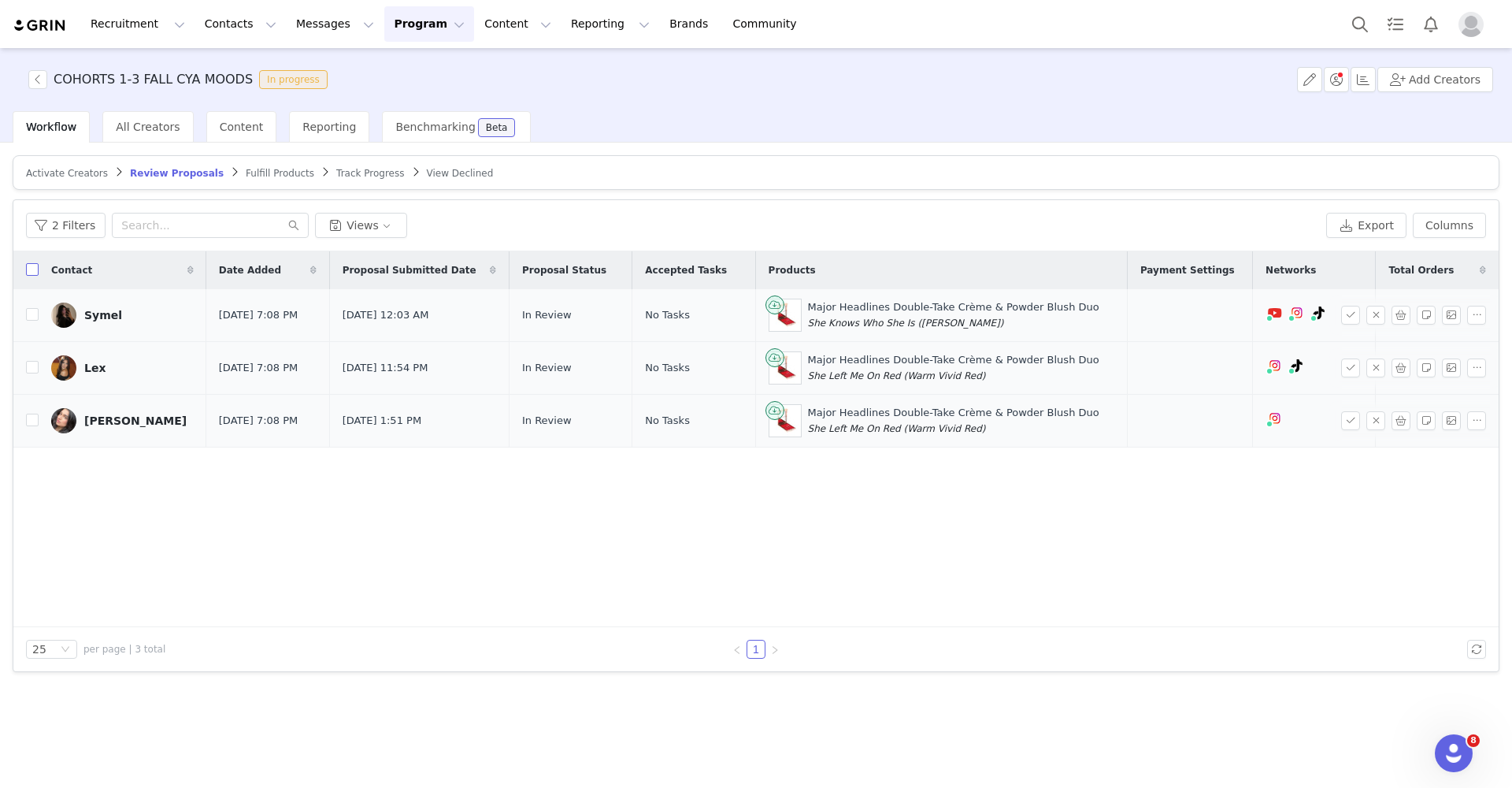
click at [36, 265] on input "checkbox" at bounding box center [33, 269] width 13 height 13
checkbox input "true"
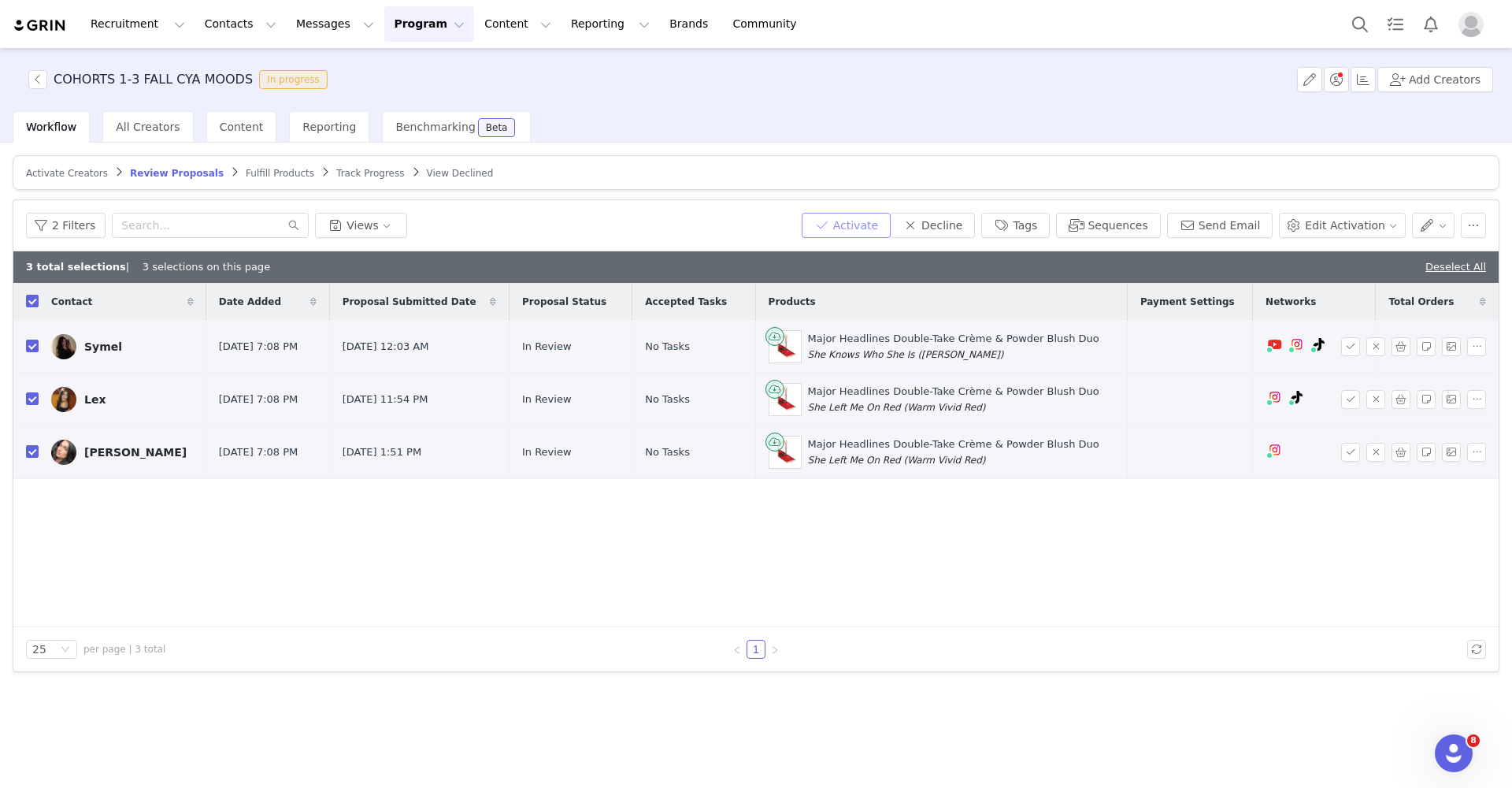
click at [884, 224] on button "Activate" at bounding box center [846, 225] width 89 height 25
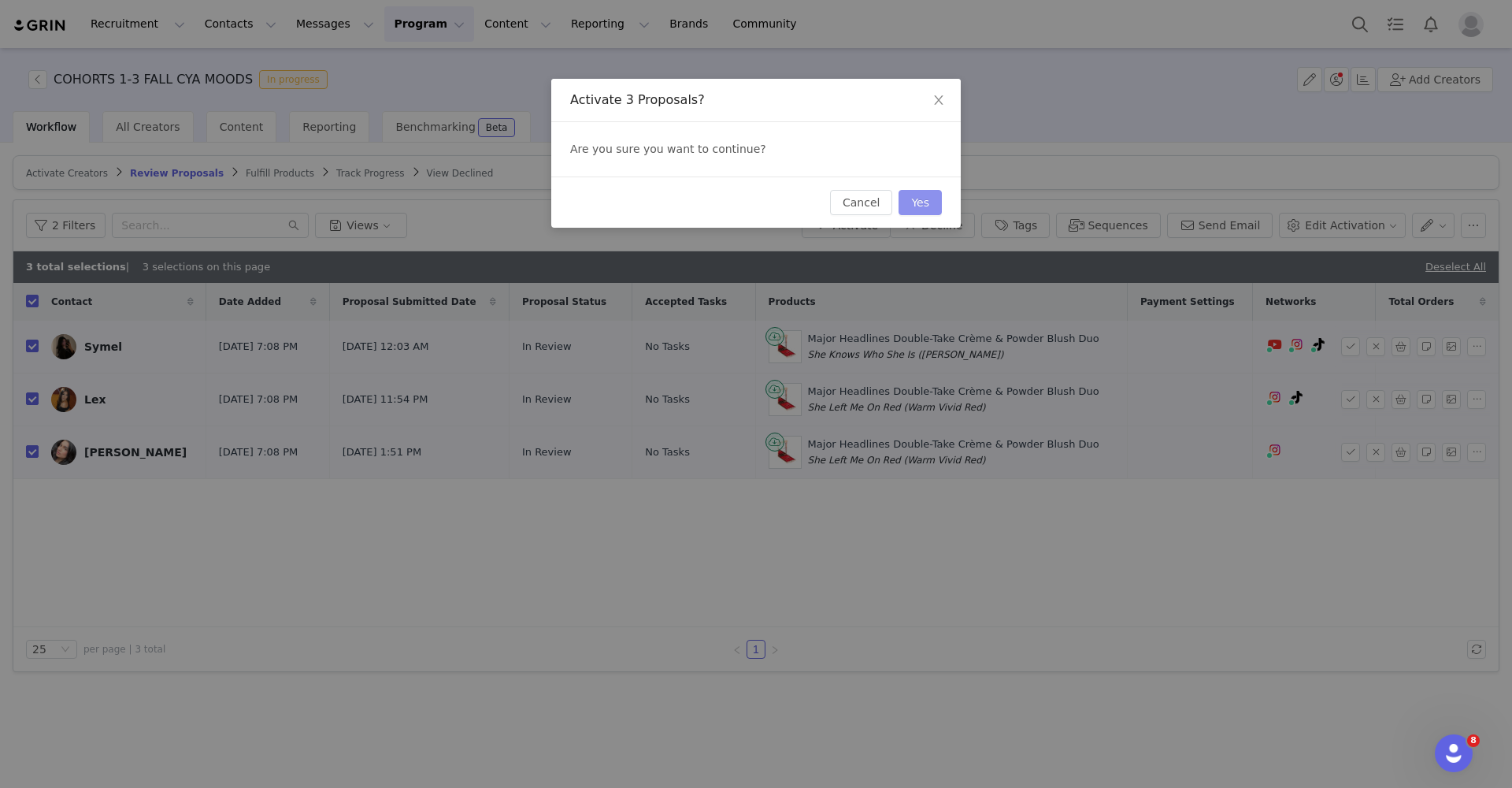
click at [932, 210] on button "Yes" at bounding box center [920, 202] width 44 height 25
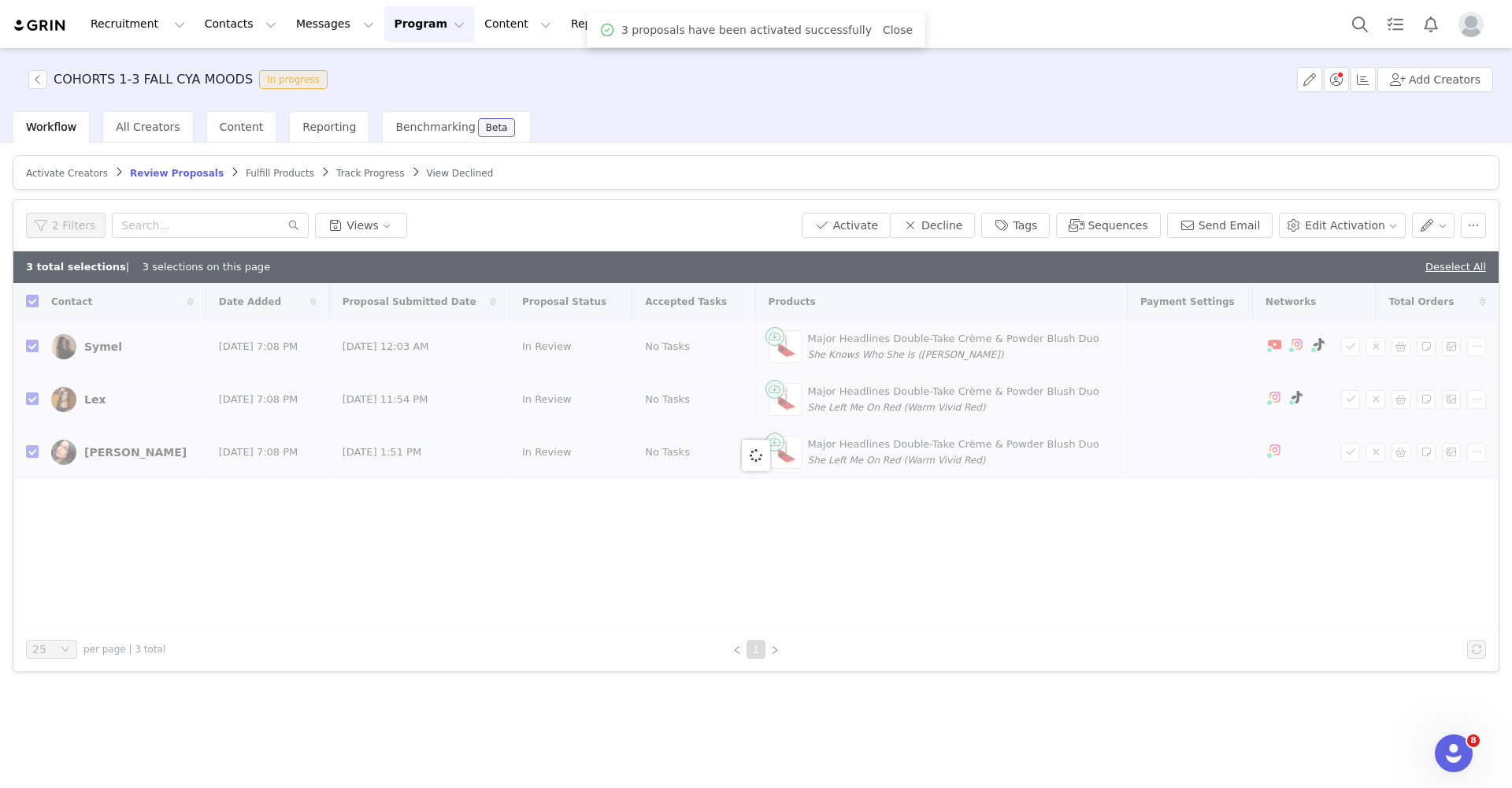
checkbox input "false"
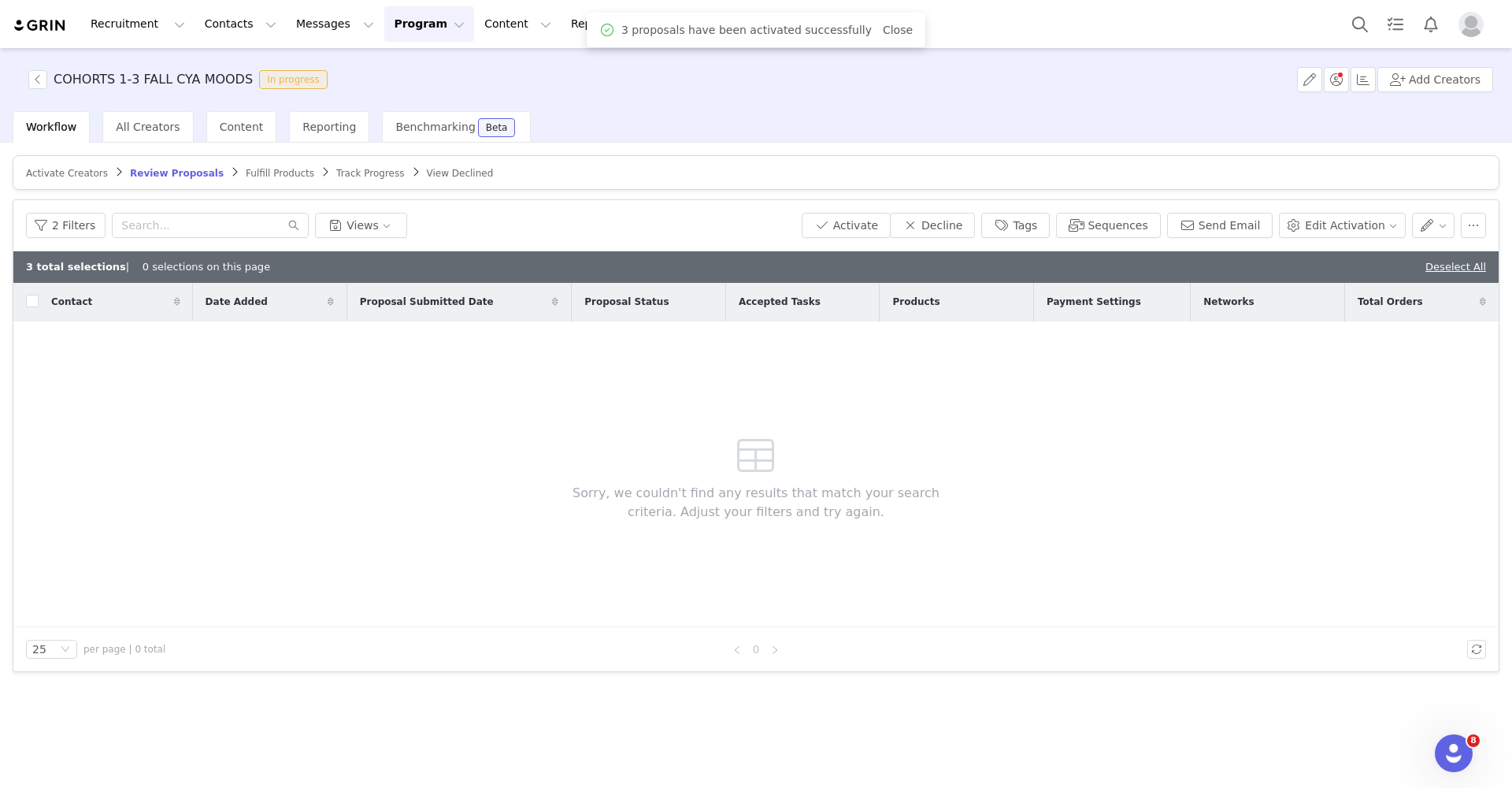
click at [263, 177] on span "Fulfill Products" at bounding box center [280, 174] width 69 height 11
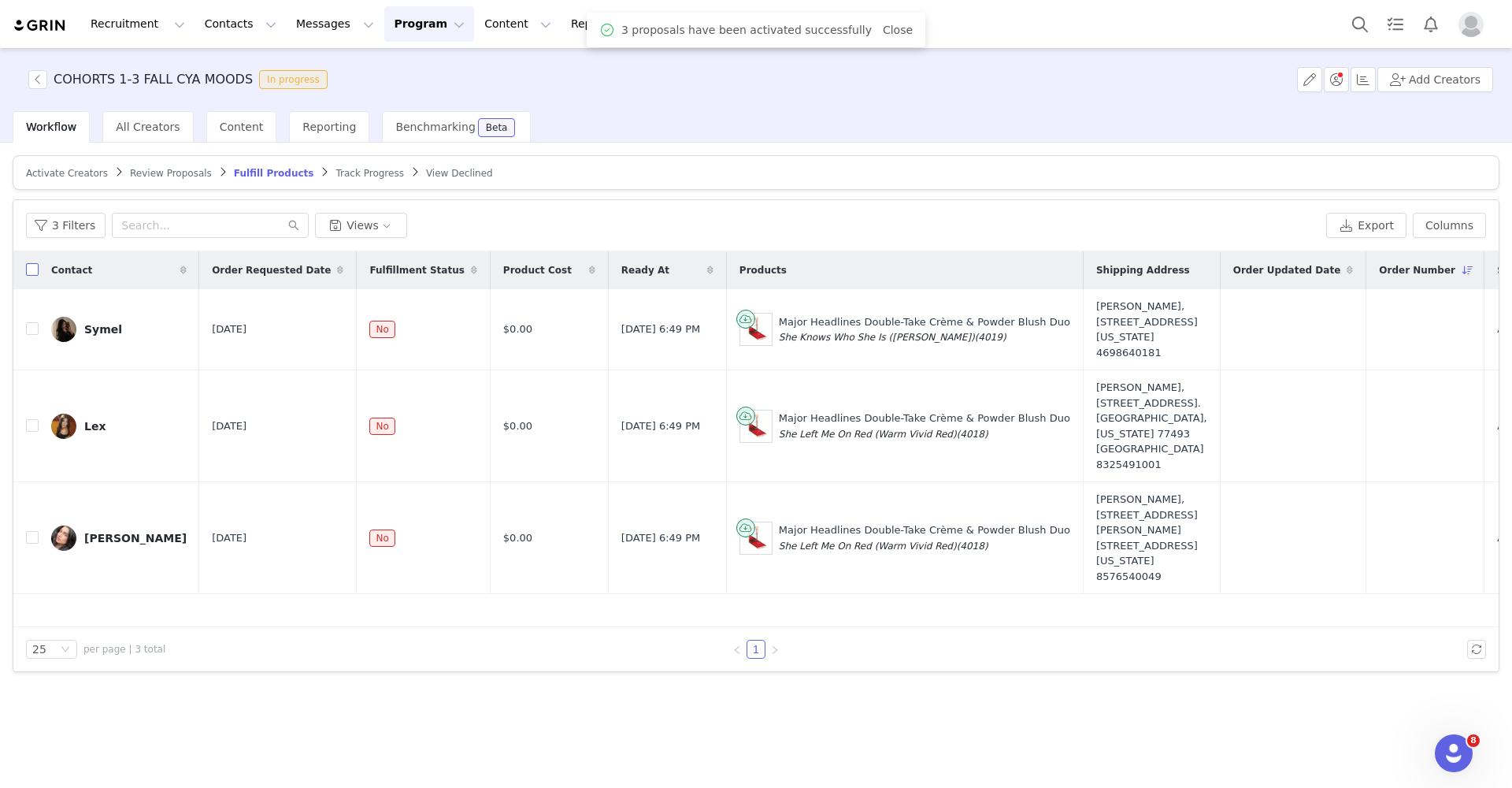
click at [33, 266] on input "checkbox" at bounding box center [33, 269] width 13 height 13
checkbox input "true"
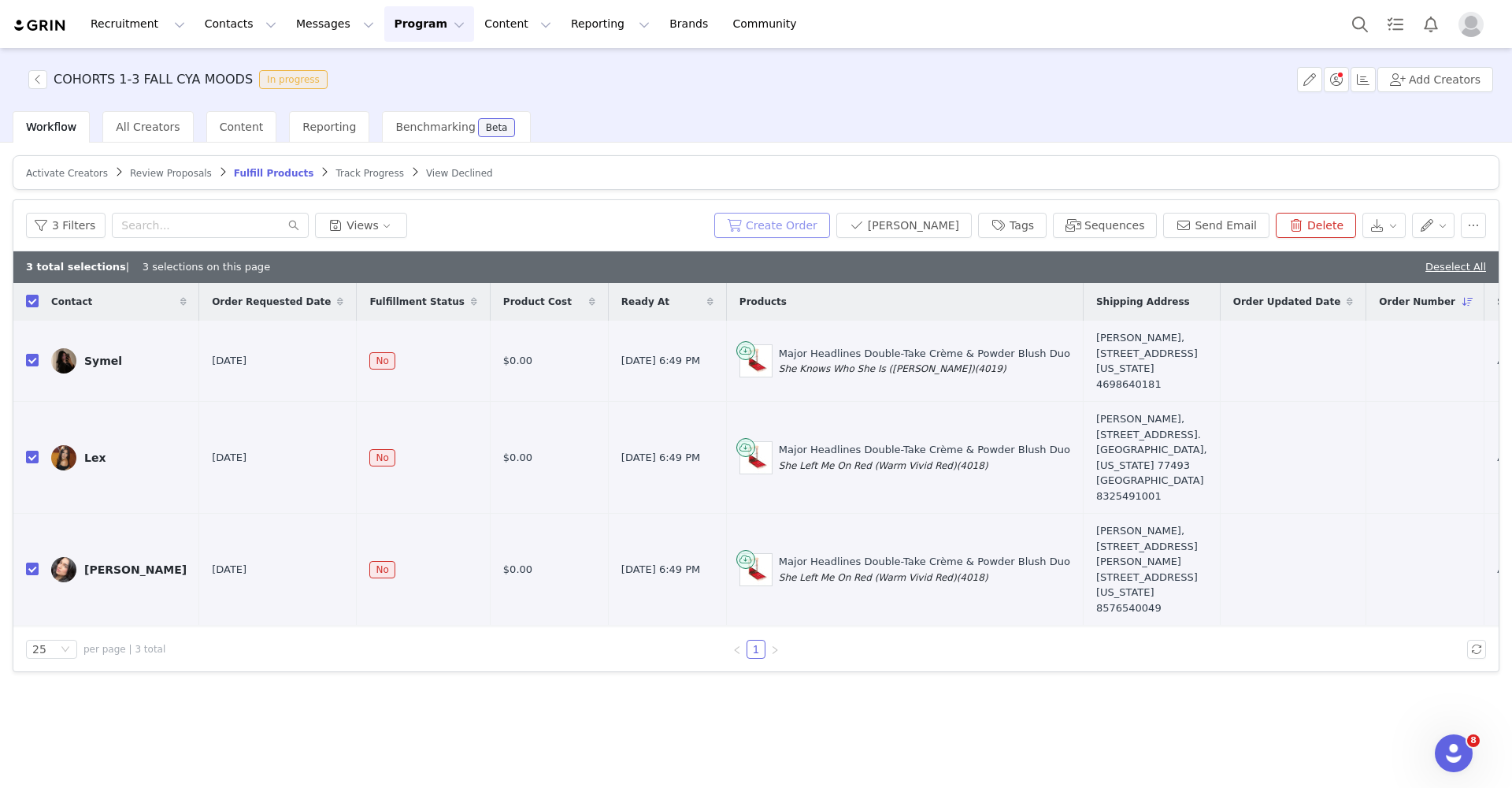
click at [781, 226] on button "Create Order" at bounding box center [772, 225] width 116 height 25
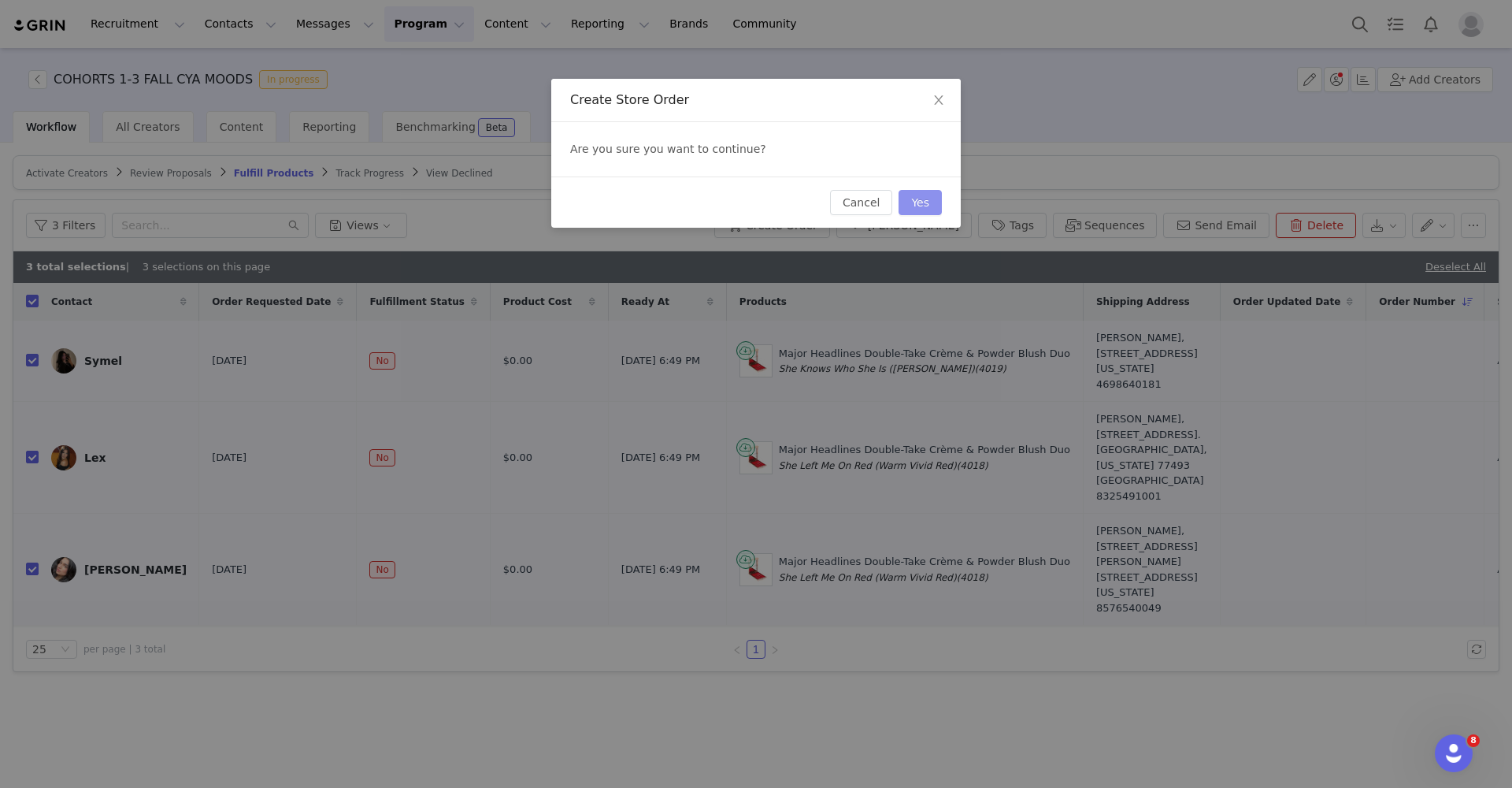
click at [921, 199] on button "Yes" at bounding box center [920, 202] width 44 height 25
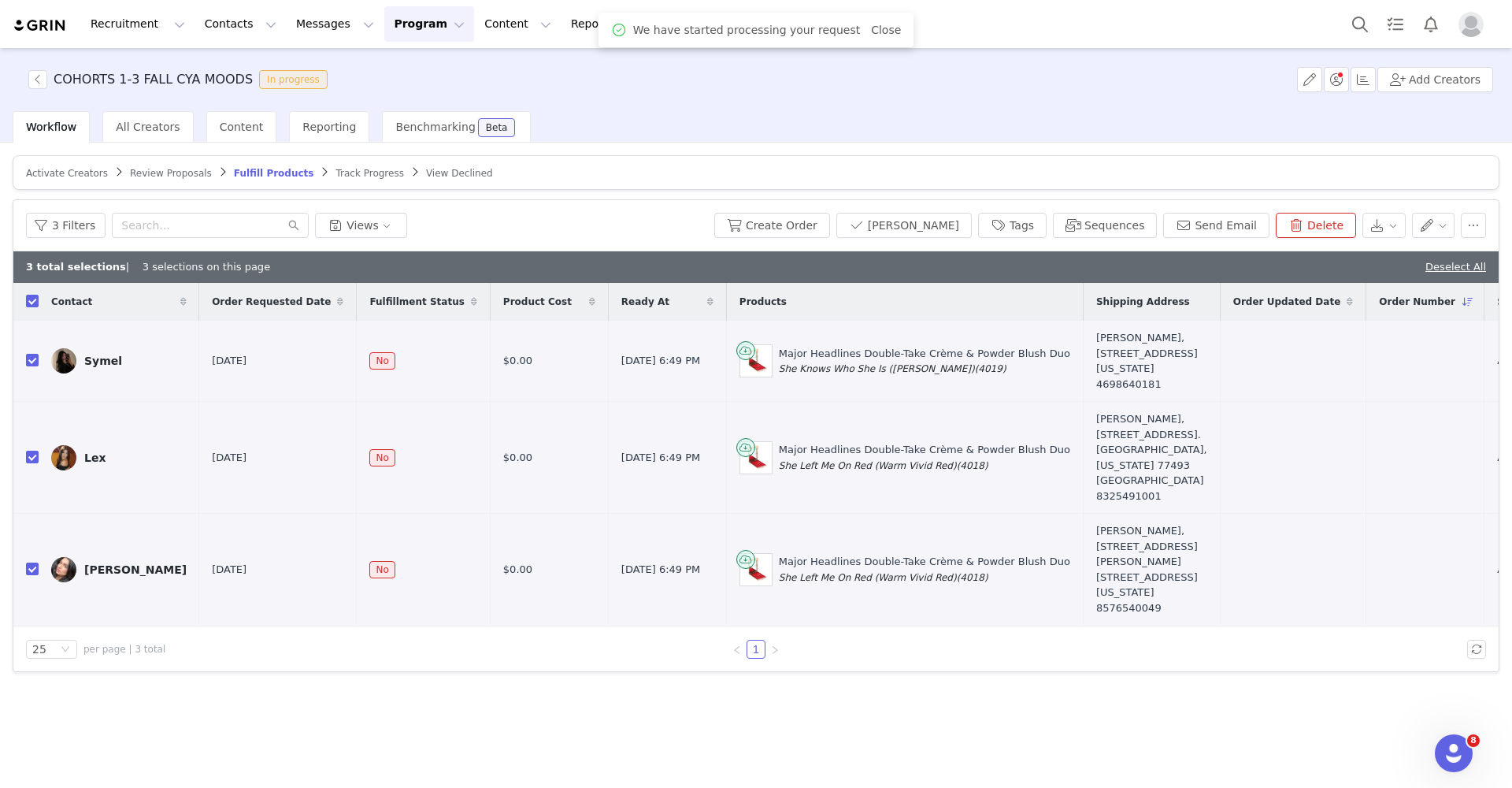
click at [423, 30] on button "Program Program" at bounding box center [429, 24] width 90 height 35
click at [423, 66] on p "Activations" at bounding box center [402, 70] width 60 height 17
